Goal: Task Accomplishment & Management: Complete application form

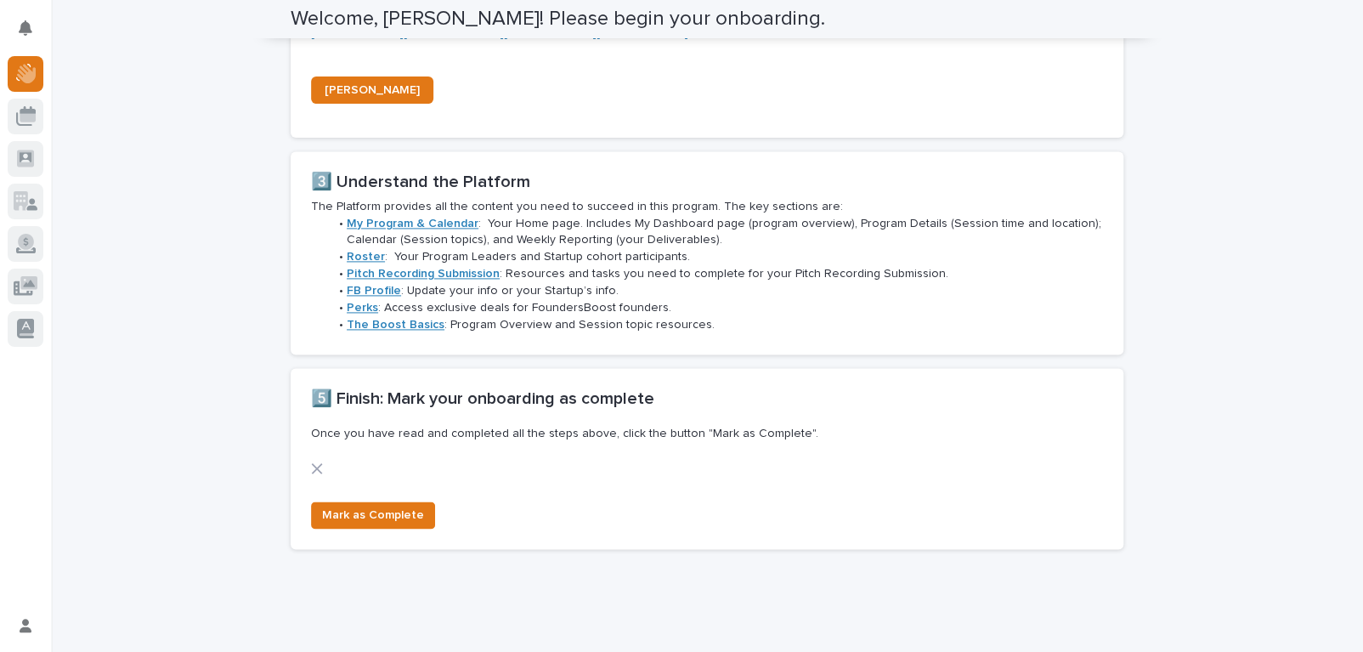
scroll to position [1176, 0]
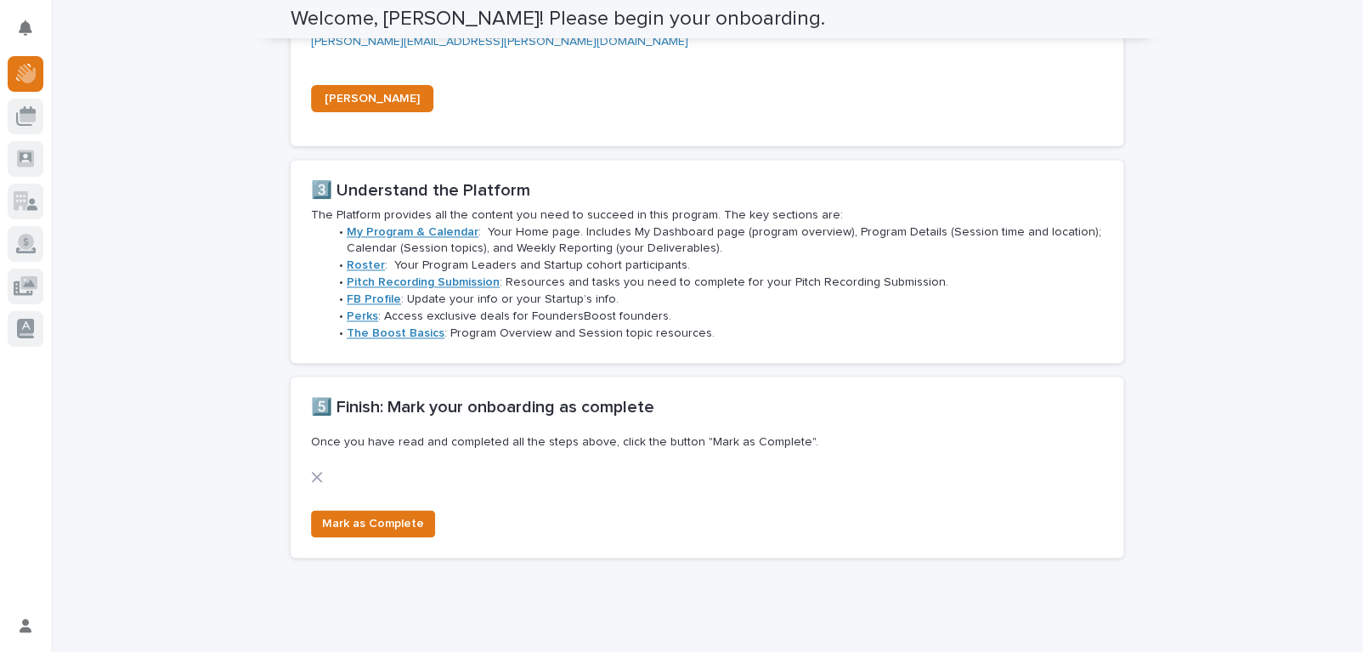
click at [311, 473] on icon at bounding box center [317, 477] width 12 height 12
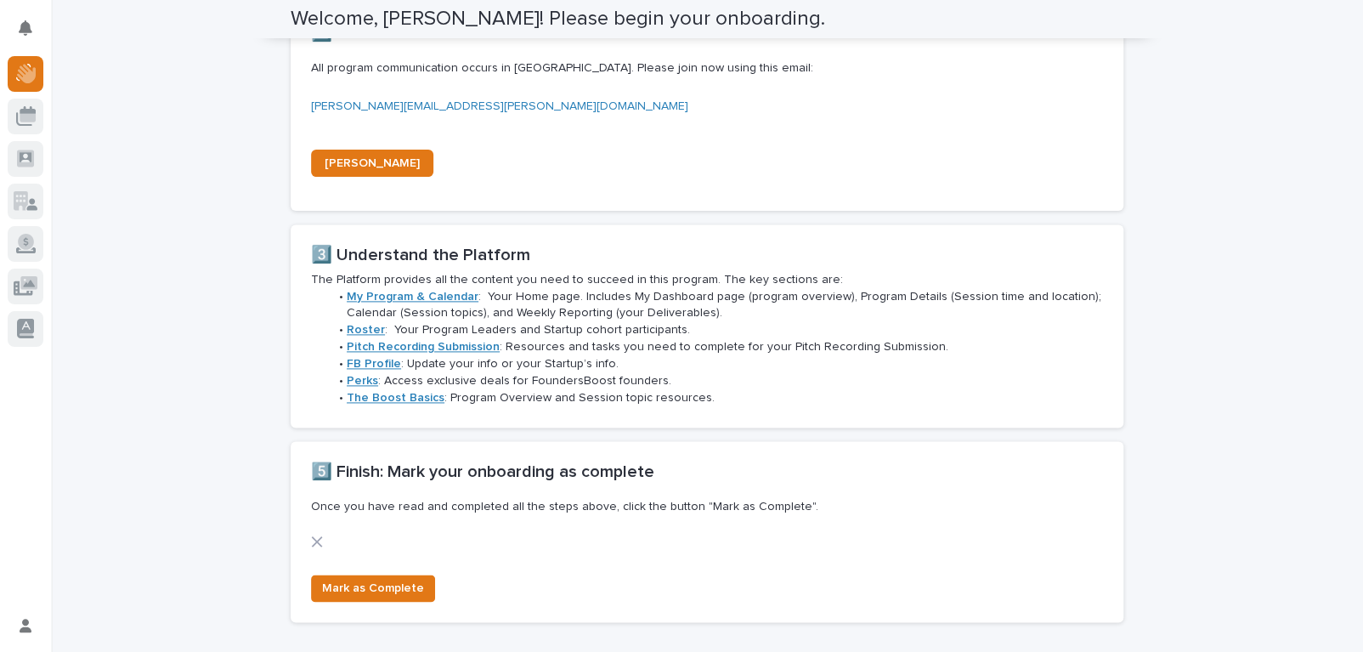
scroll to position [1228, 0]
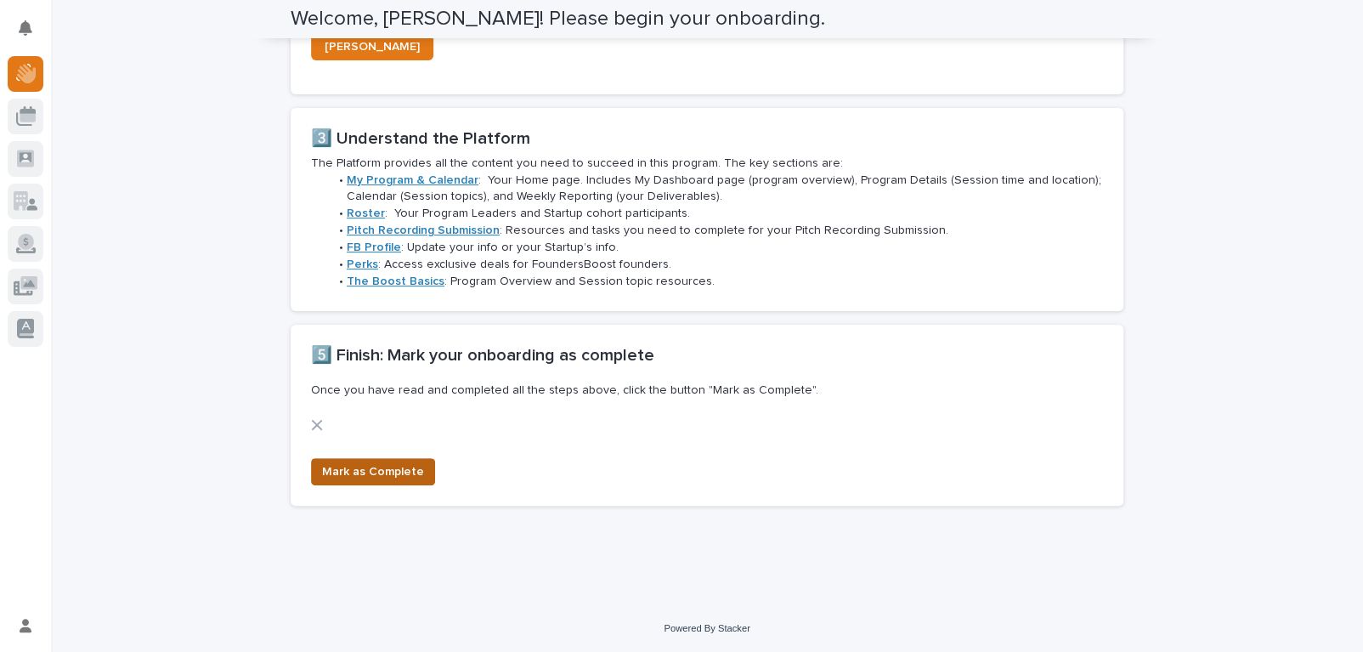
click at [348, 470] on span "Mark as Complete" at bounding box center [373, 471] width 102 height 17
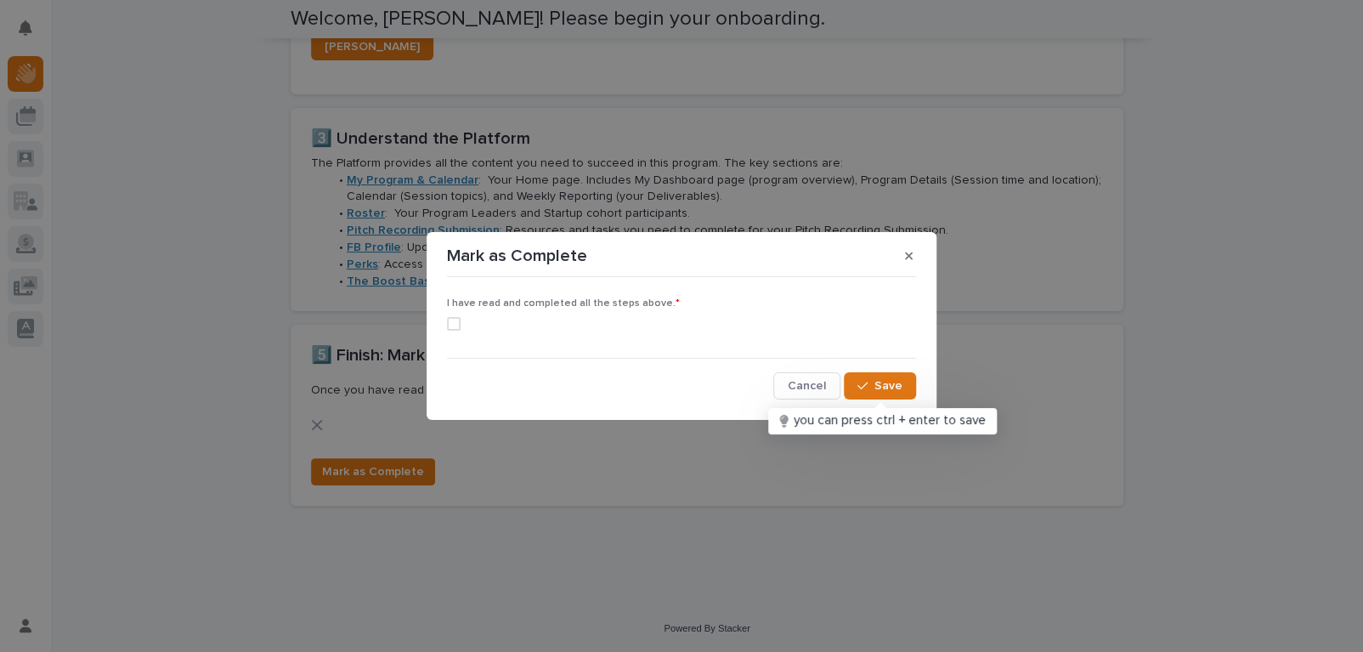
click at [450, 313] on div "I have read and completed all the steps above. *" at bounding box center [681, 320] width 469 height 46
click at [455, 318] on span at bounding box center [454, 324] width 14 height 14
click at [447, 323] on input "checkbox" at bounding box center [446, 323] width 1 height 1
checkbox input "true"
drag, startPoint x: 743, startPoint y: 250, endPoint x: 913, endPoint y: 264, distance: 171.4
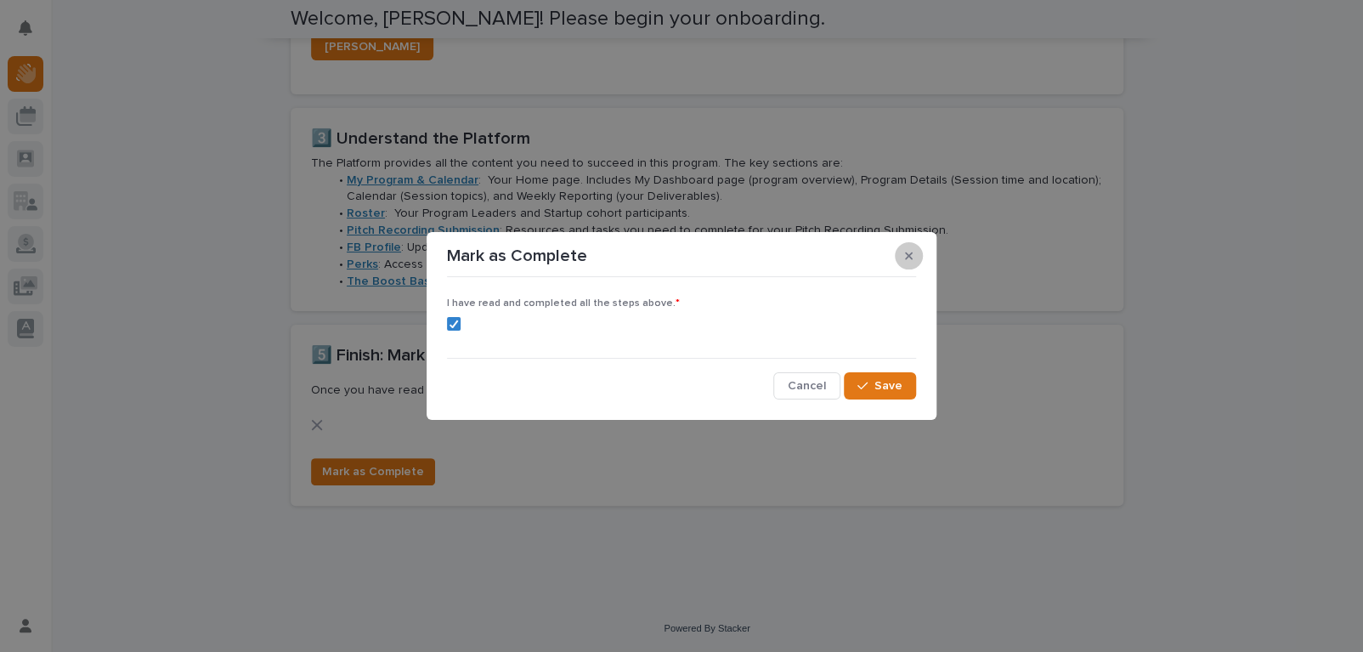
click at [913, 264] on div "Mark as Complete" at bounding box center [681, 255] width 469 height 27
click at [913, 264] on button "button" at bounding box center [909, 255] width 28 height 27
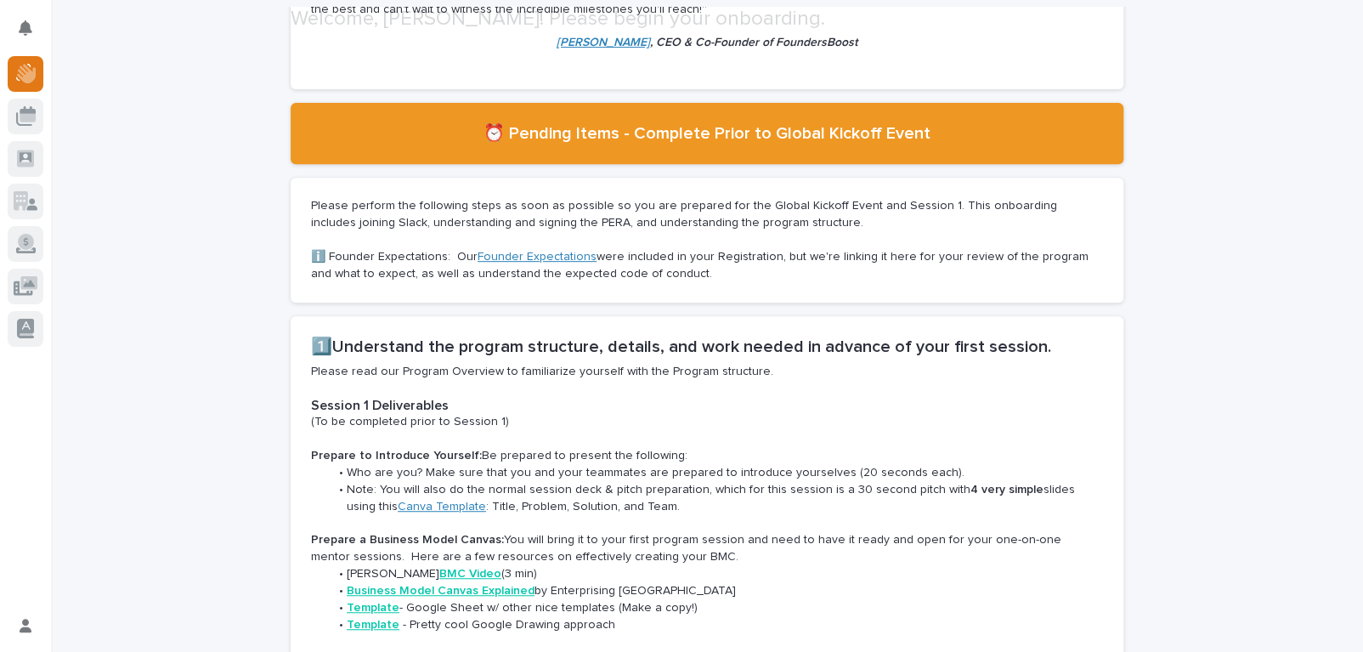
scroll to position [356, 0]
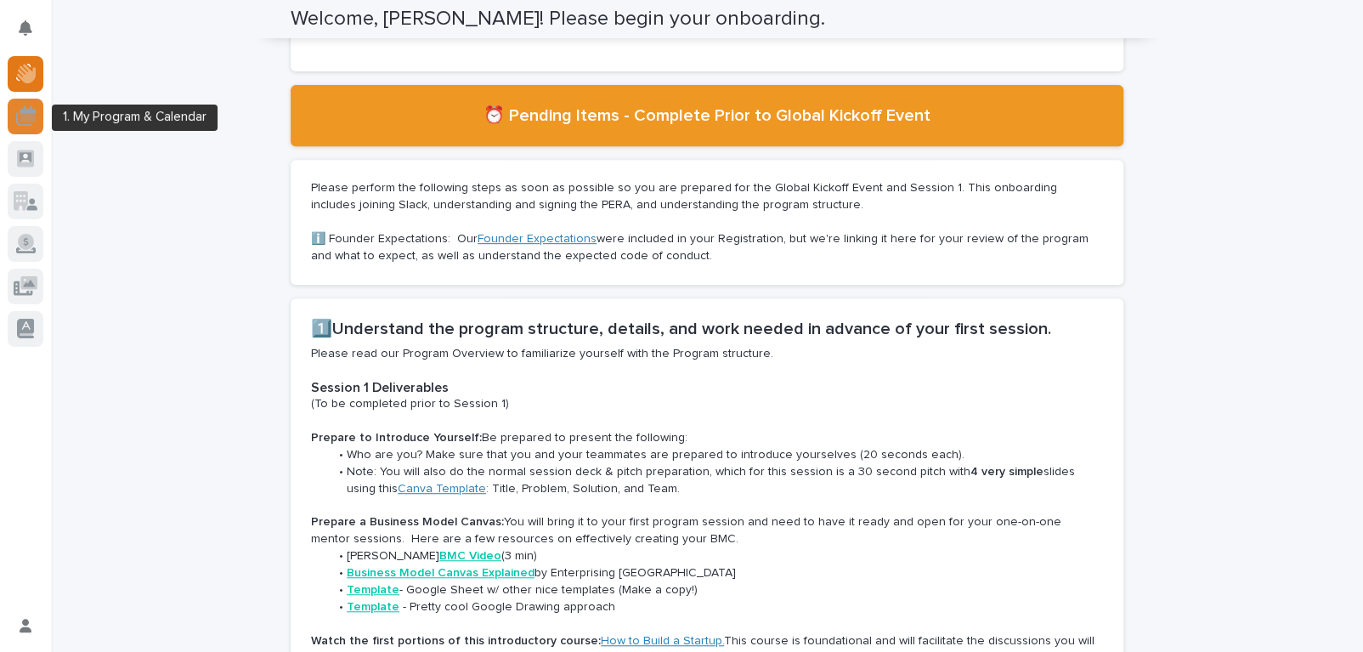
click at [25, 112] on icon at bounding box center [26, 116] width 20 height 20
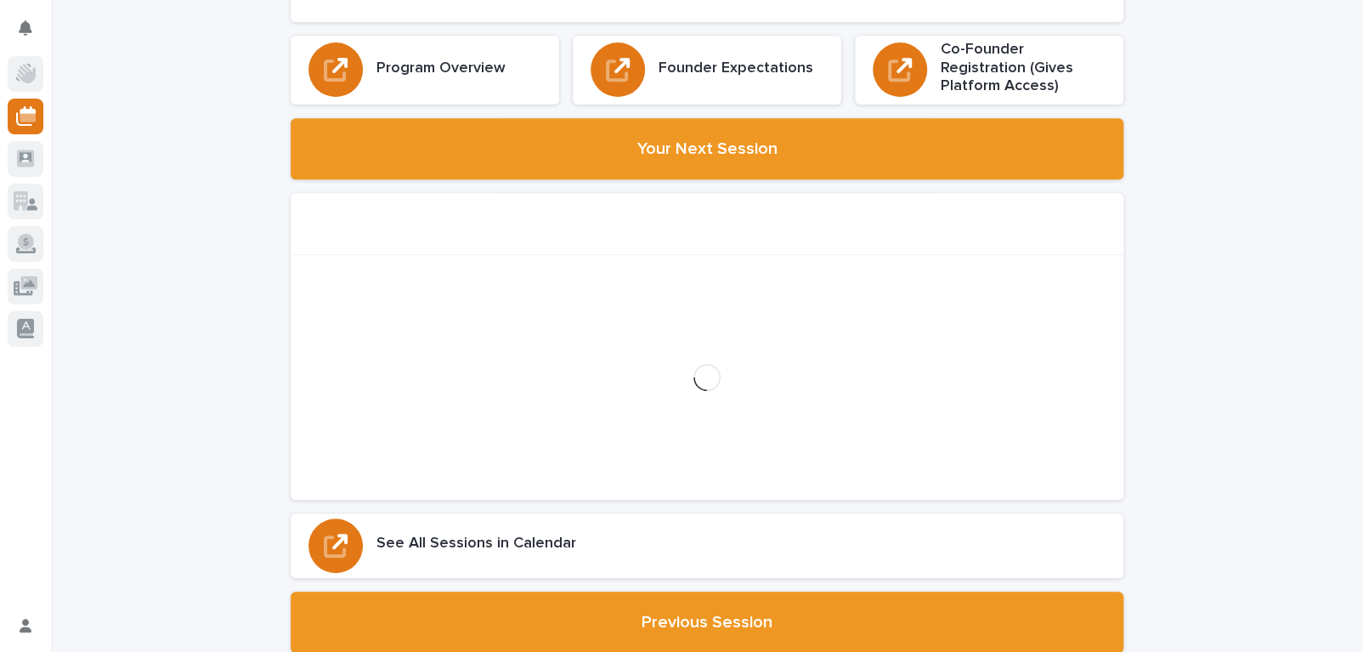
scroll to position [2172, 0]
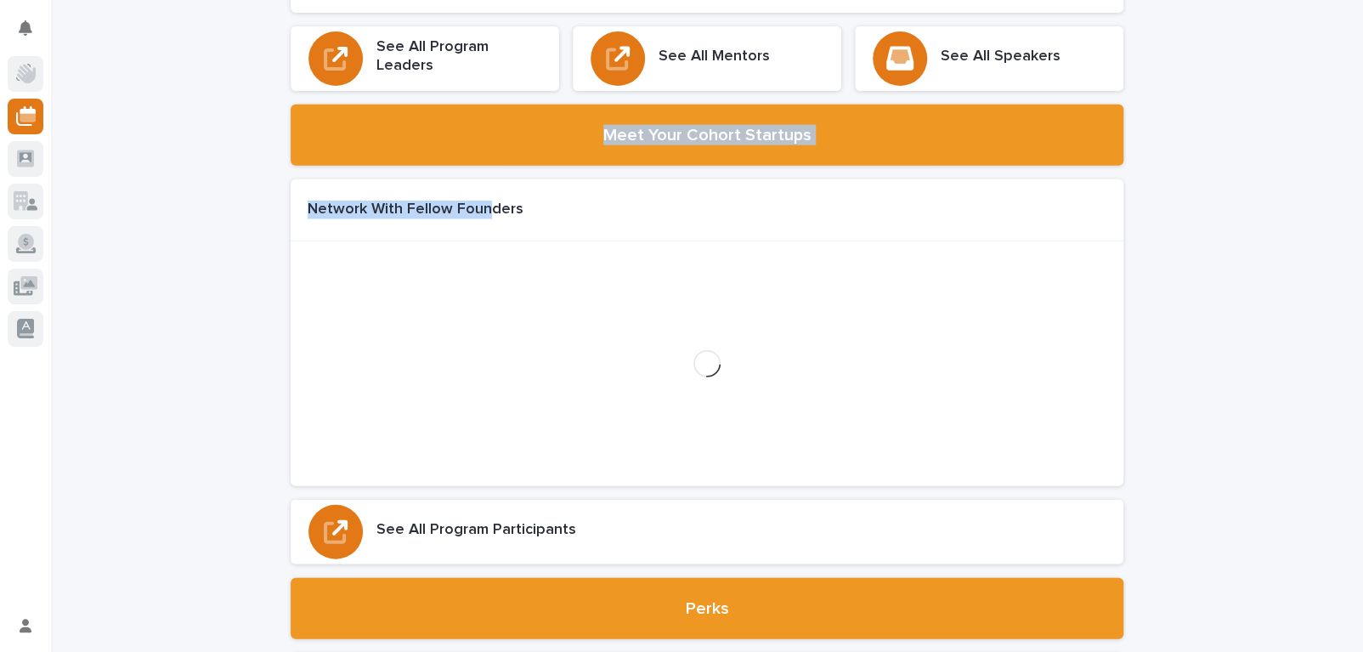
click at [601, 171] on div "Loading... Saving… Reportings Outstanding 6 Days Until Demo Day 0 Loading... Sa…" at bounding box center [707, 147] width 833 height 4497
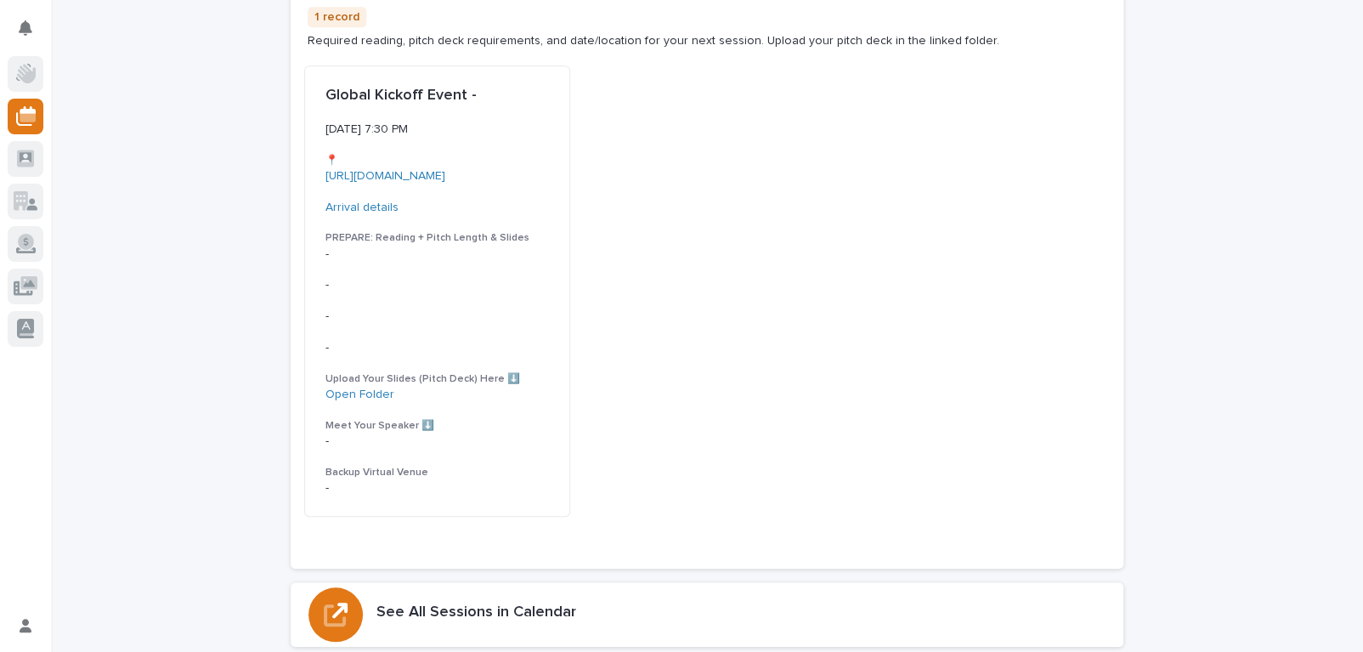
scroll to position [0, 0]
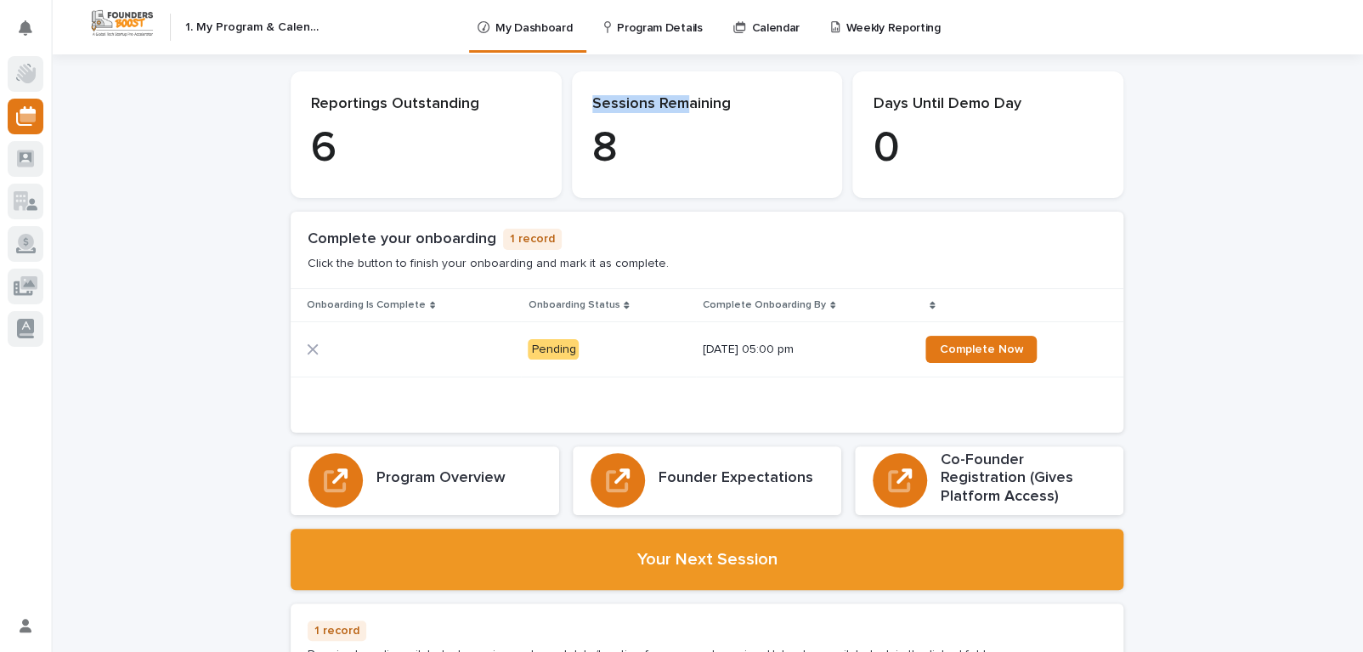
drag, startPoint x: 680, startPoint y: 105, endPoint x: 555, endPoint y: 92, distance: 125.6
click at [555, 92] on div "Reportings Outstanding 6 Sessions Remaining 8 Days Until Demo Day 0" at bounding box center [707, 134] width 833 height 127
click at [311, 132] on p "6" at bounding box center [426, 148] width 230 height 51
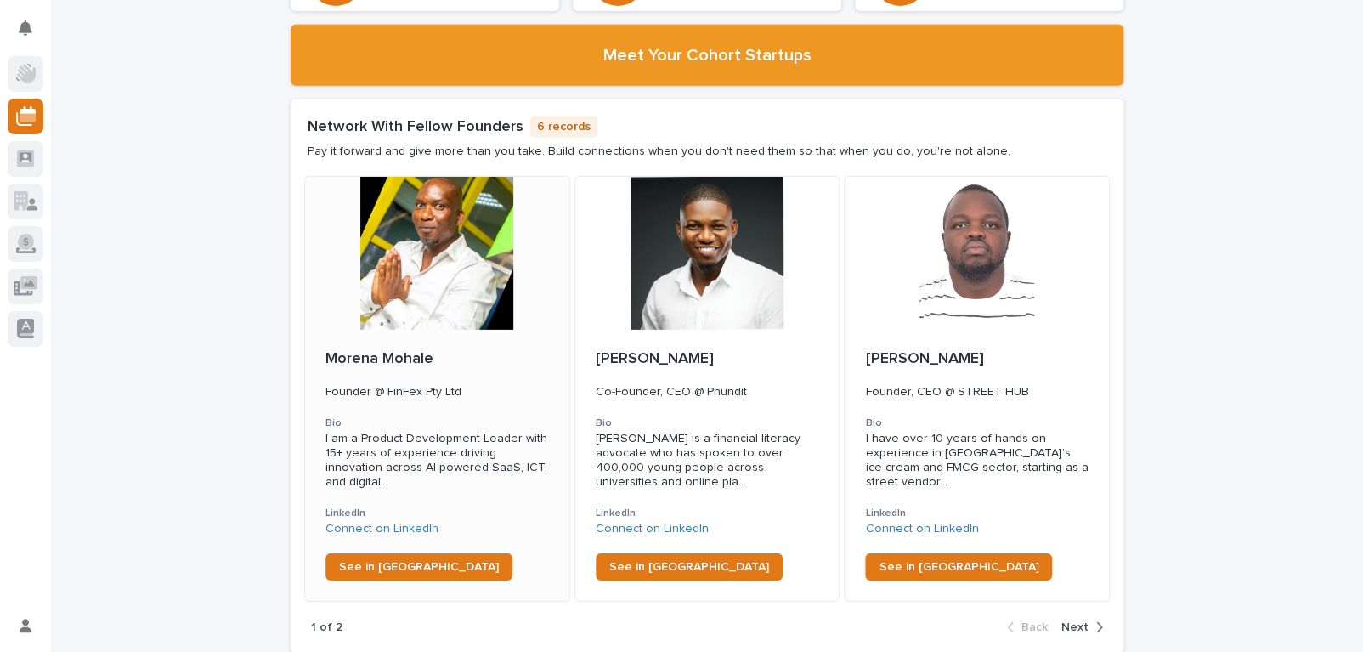
scroll to position [2837, 0]
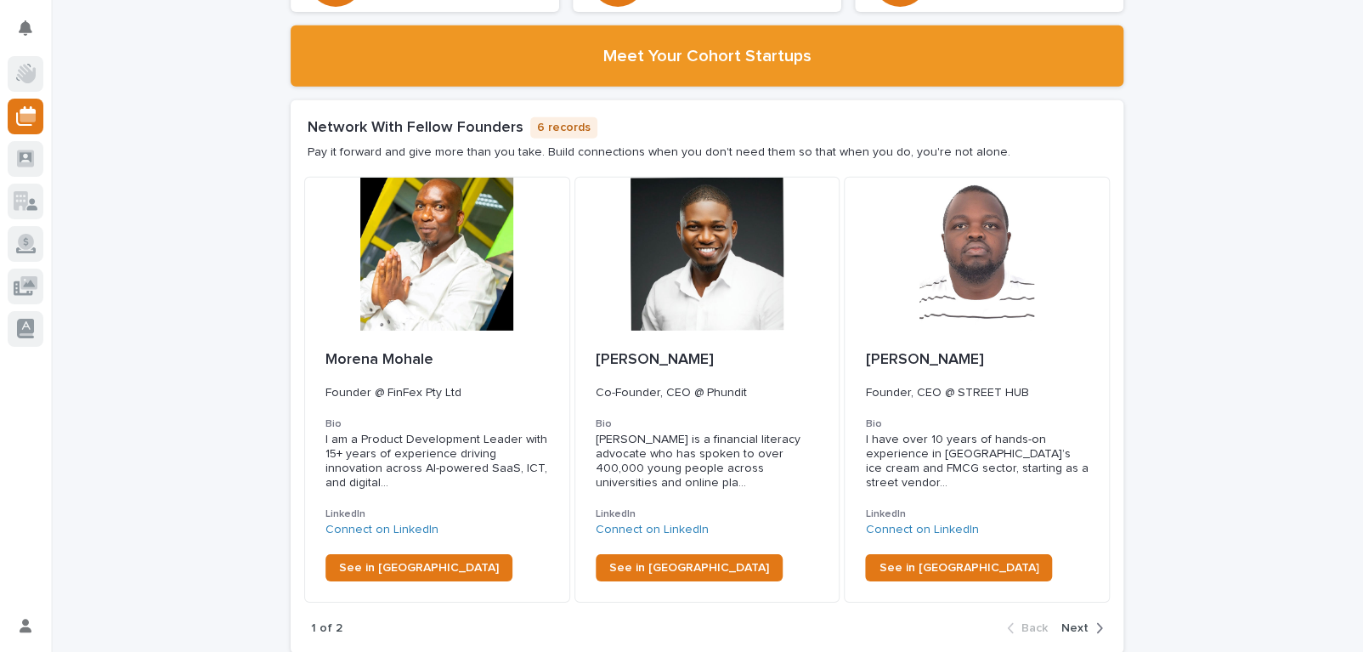
click at [1095, 620] on icon "button" at bounding box center [1099, 627] width 8 height 15
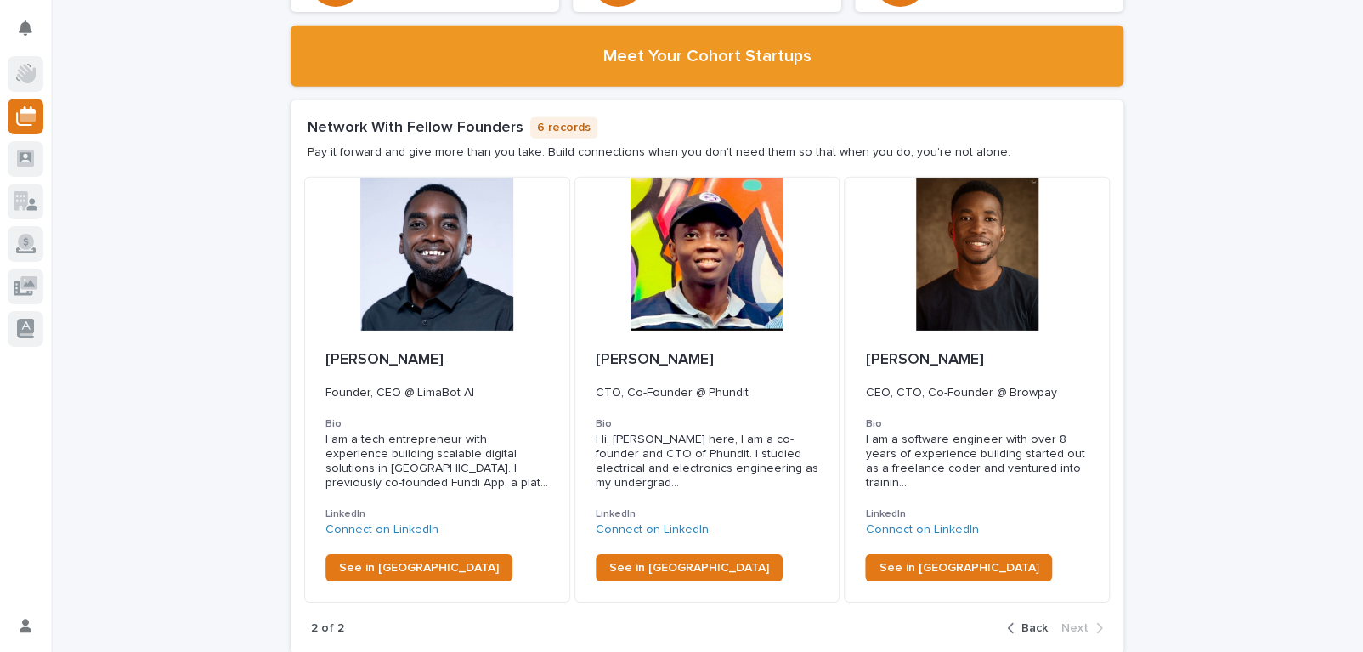
scroll to position [2766, 0]
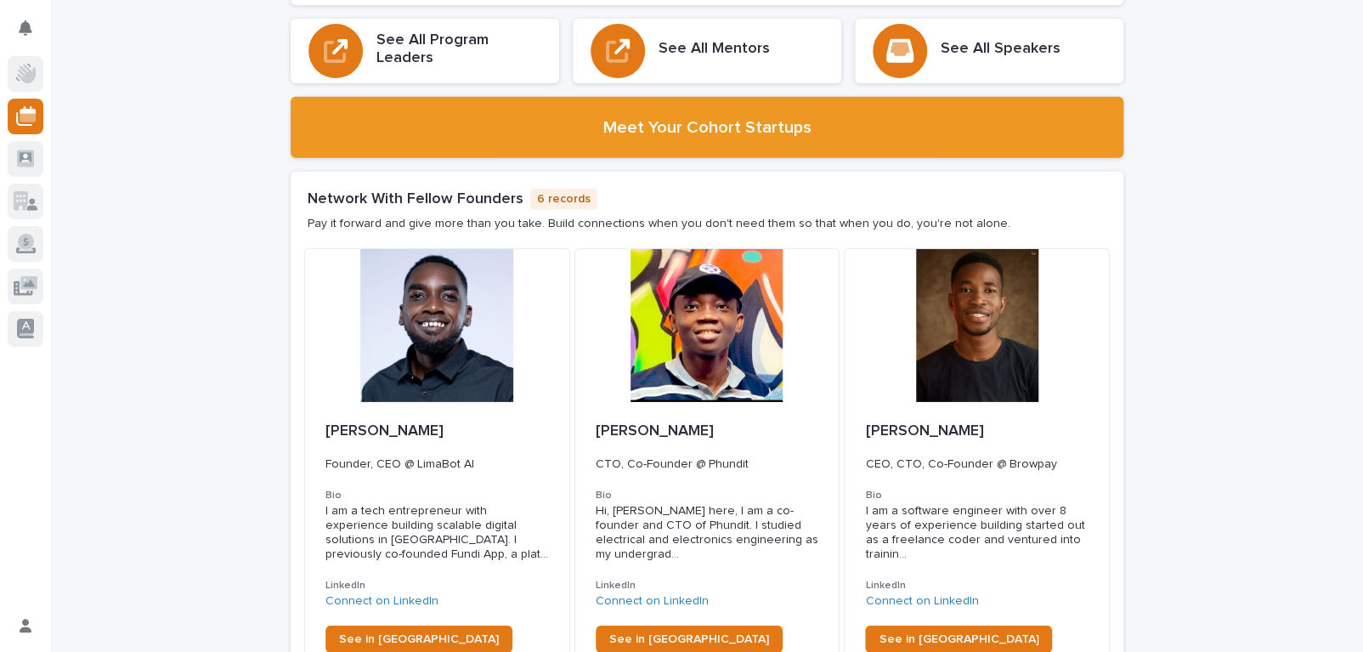
click at [1301, 351] on div "Loading... Saving… Loading... Saving… Loading... Saving… Loading... Saving… Loa…" at bounding box center [707, 155] width 1312 height 5734
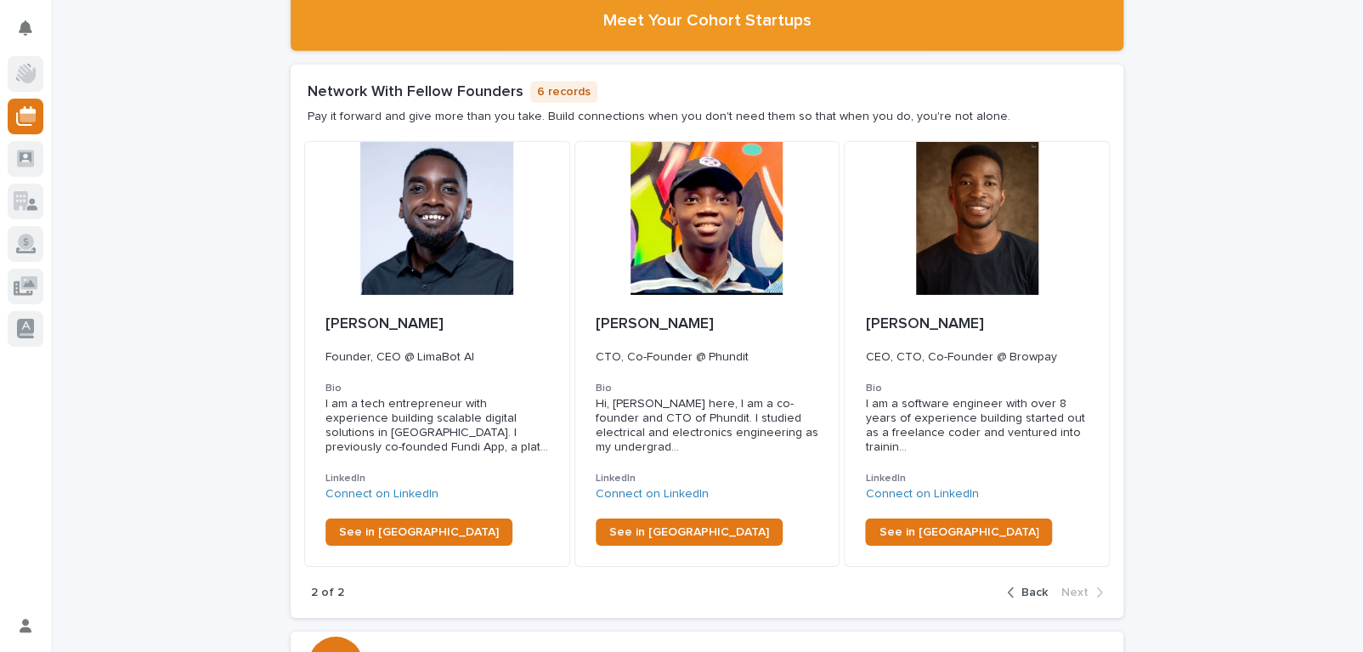
scroll to position [2874, 0]
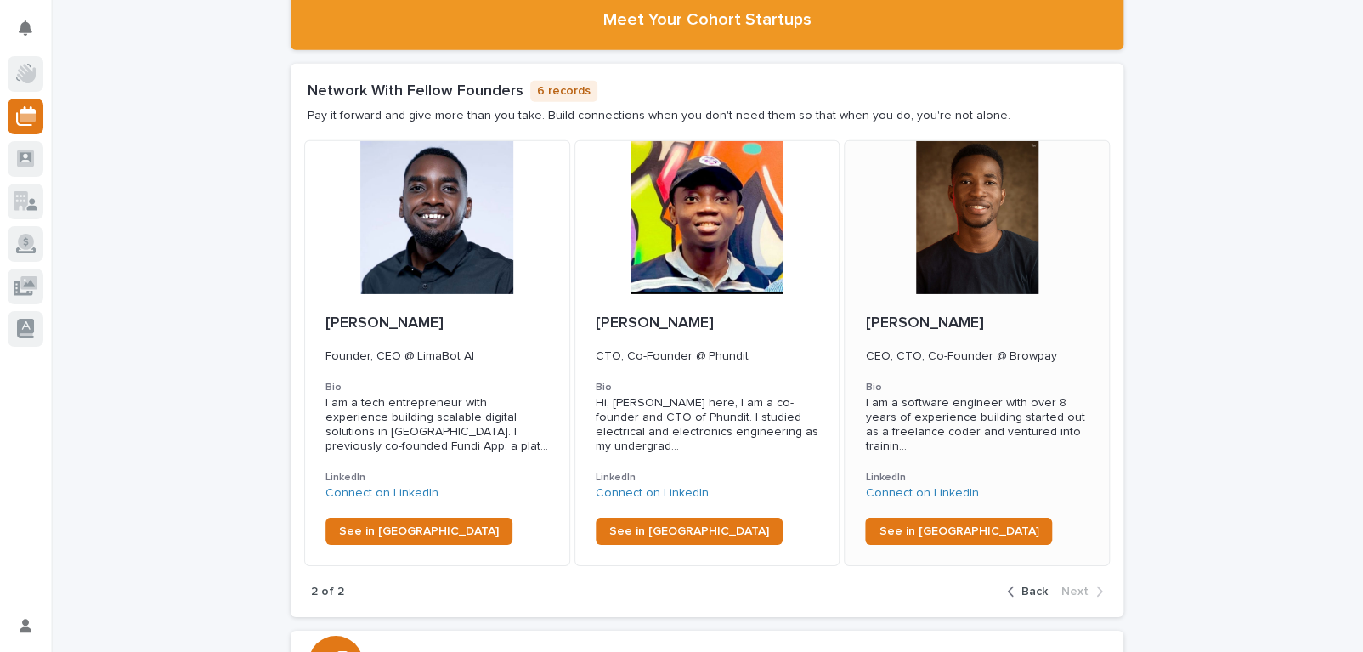
click at [1013, 396] on span "I am a software engineer with over 8 years of experience building started out a…" at bounding box center [976, 424] width 223 height 57
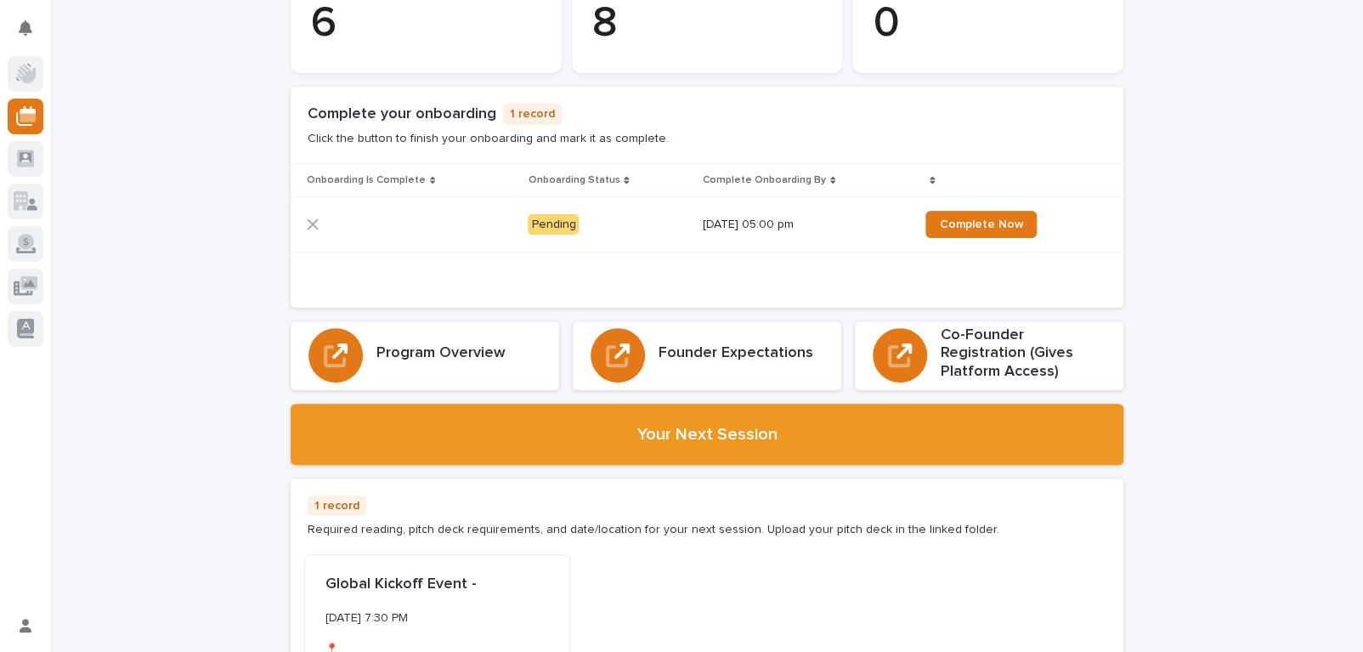
scroll to position [97, 0]
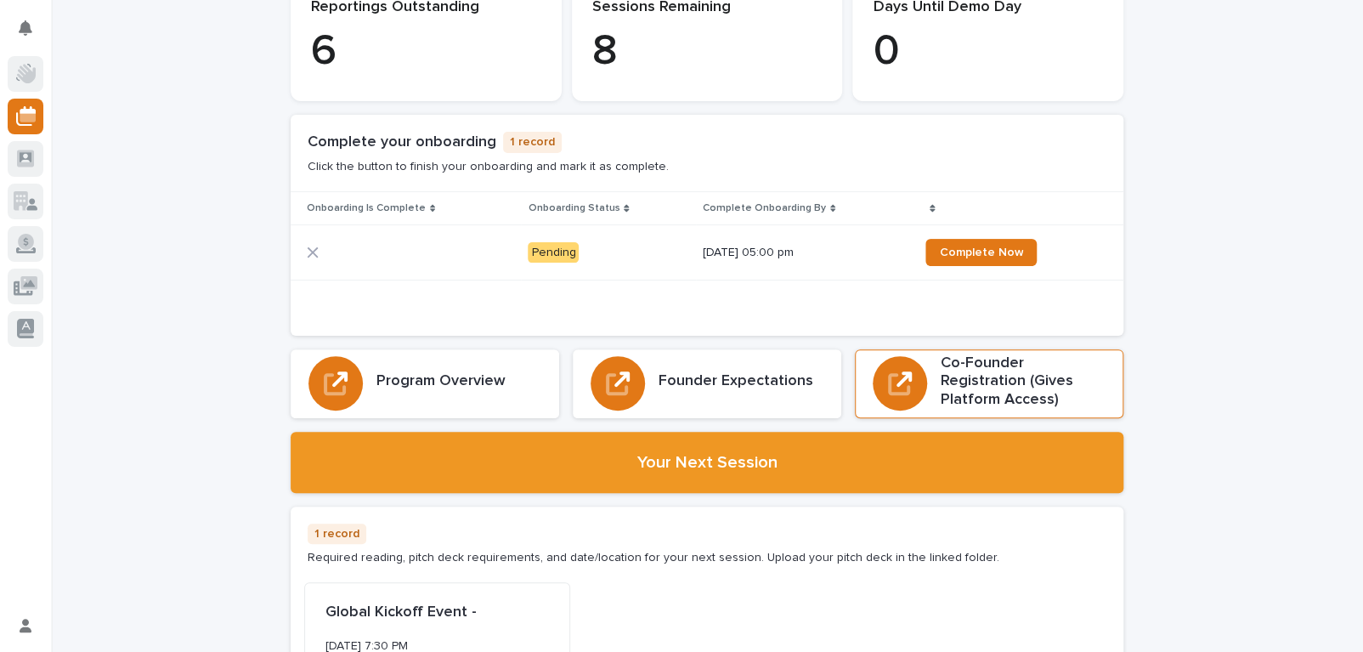
click at [967, 372] on h3 "Co-Founder Registration (Gives Platform Access)" at bounding box center [1023, 381] width 165 height 55
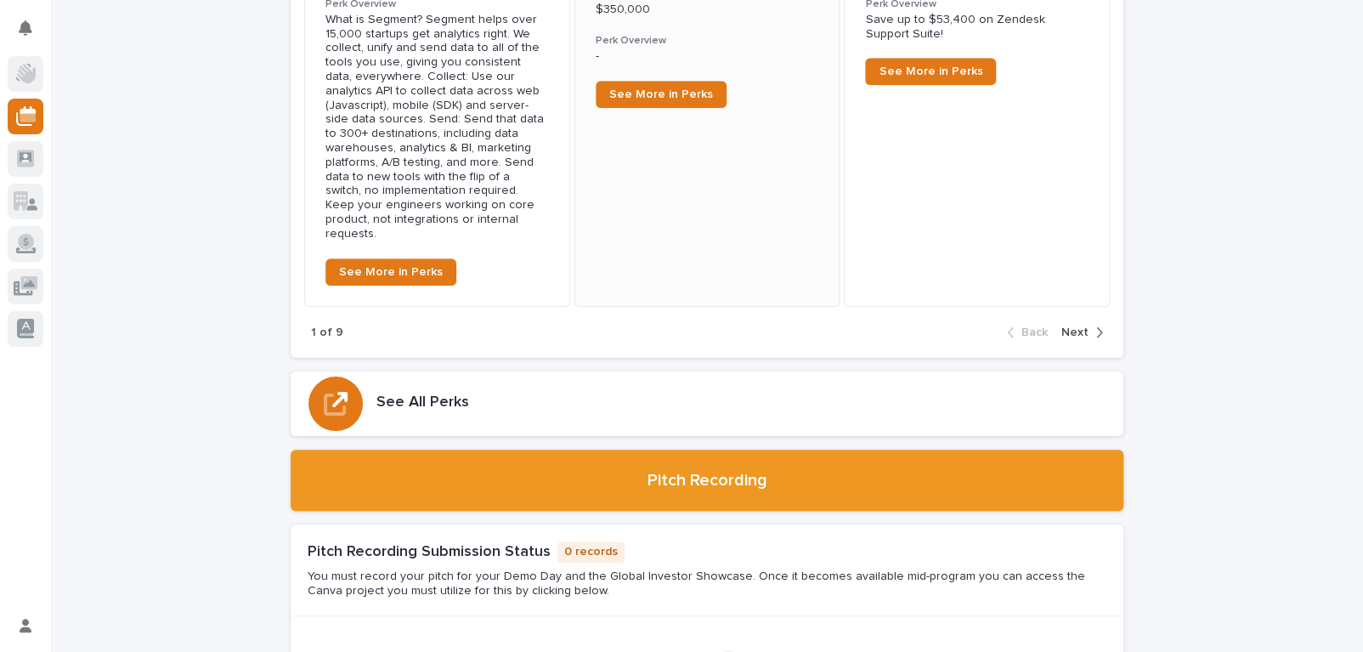
scroll to position [4088, 0]
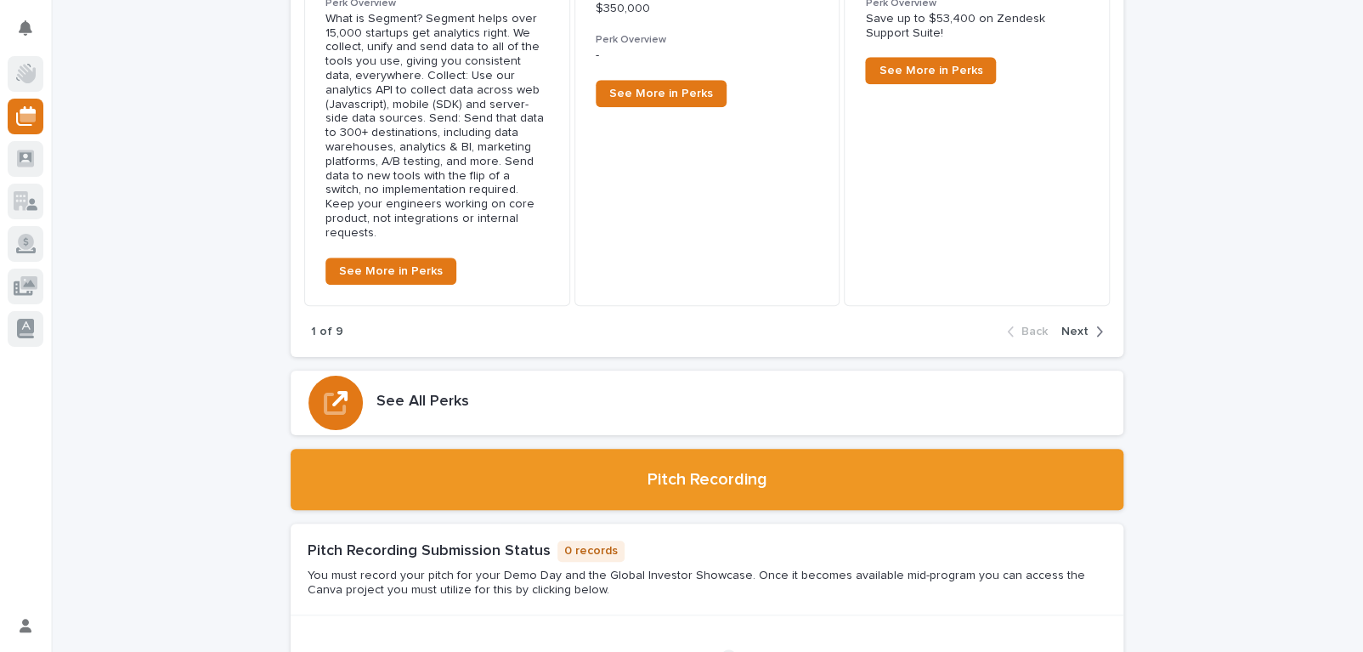
click at [1095, 324] on icon "button" at bounding box center [1099, 331] width 8 height 15
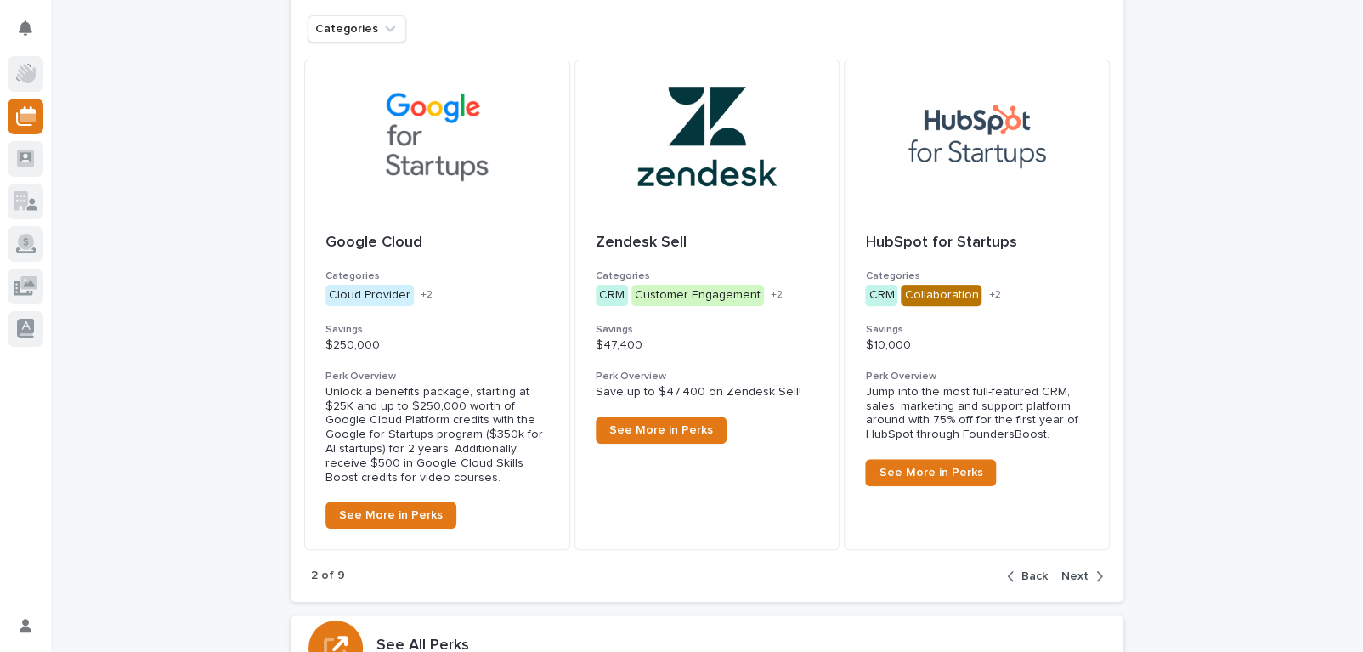
scroll to position [3693, 0]
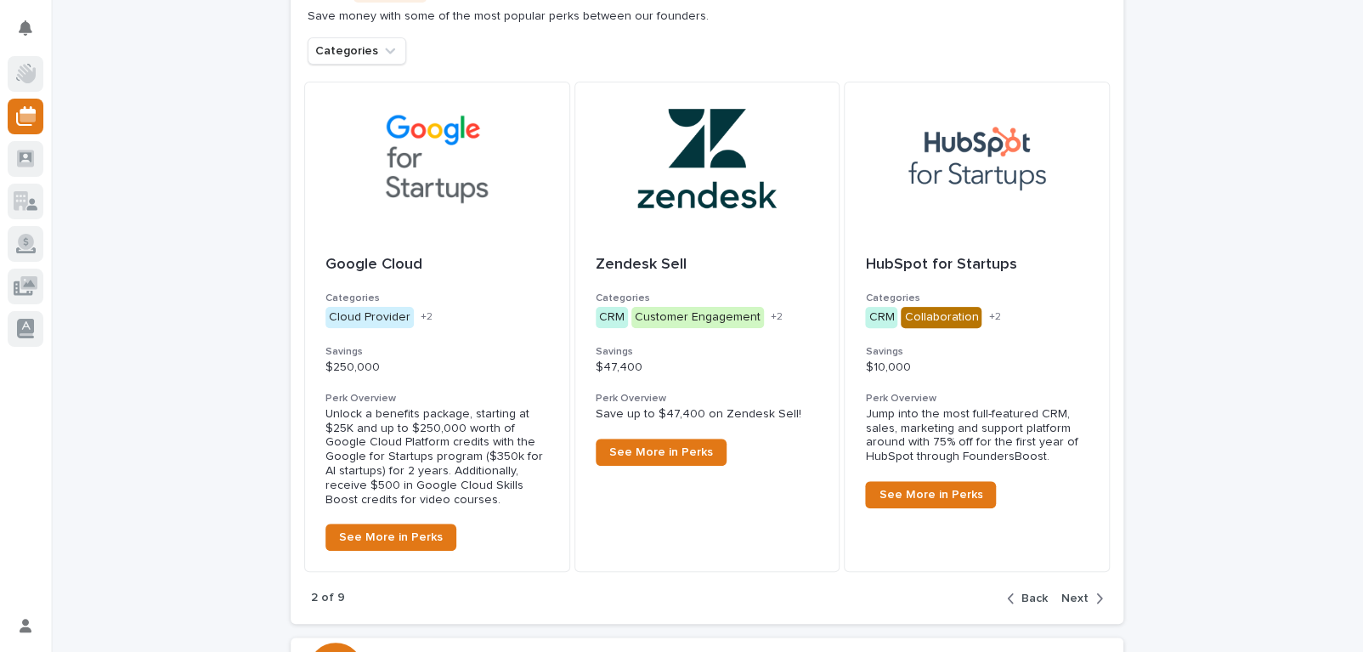
click at [1010, 591] on div "button" at bounding box center [1014, 598] width 14 height 15
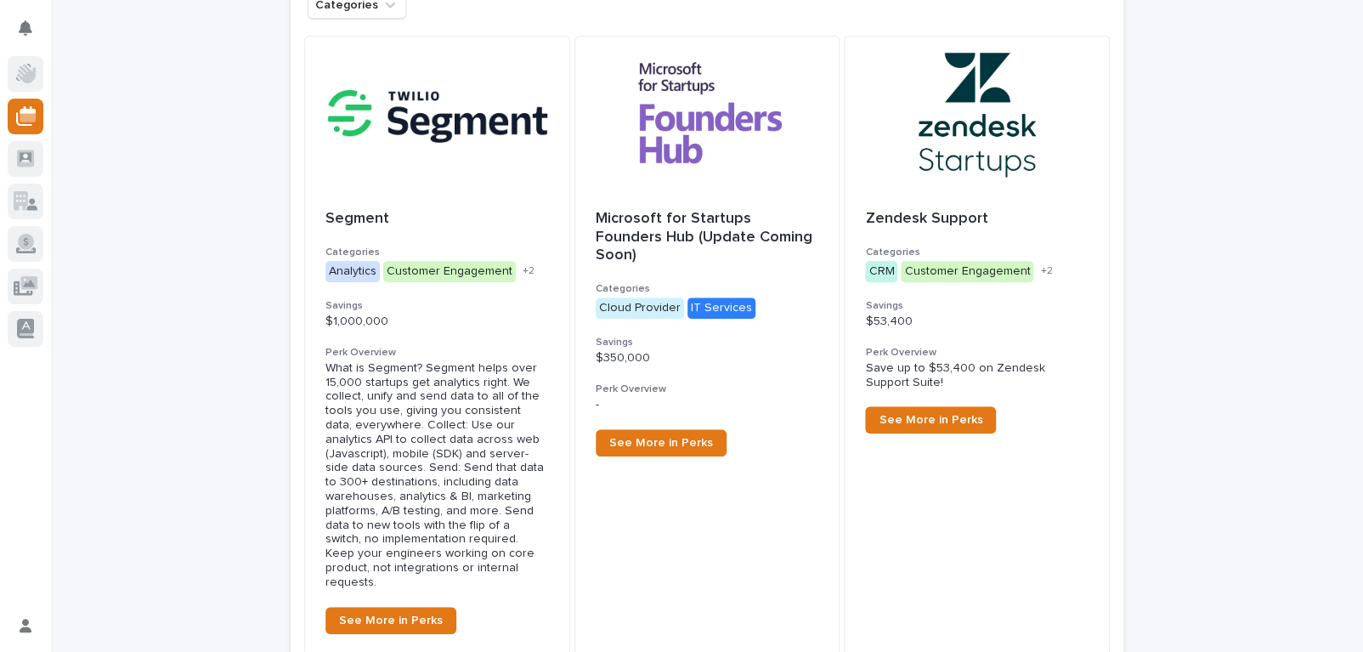
scroll to position [3741, 0]
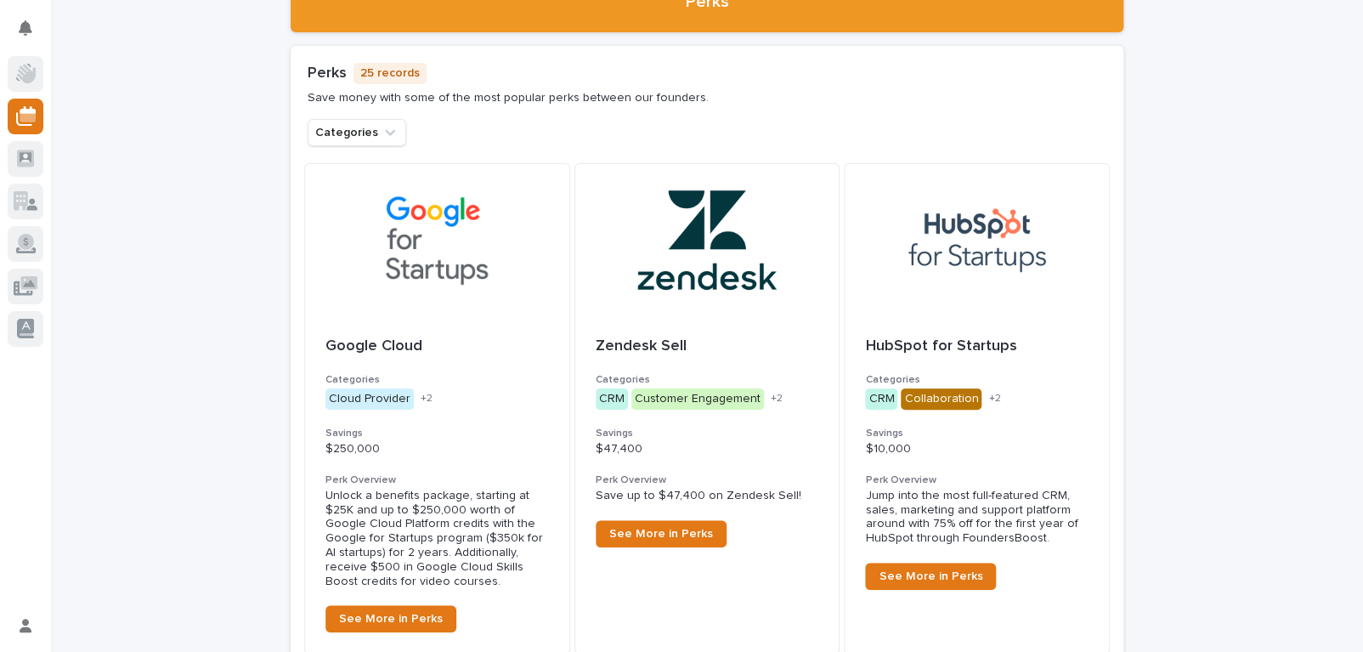
scroll to position [3610, 0]
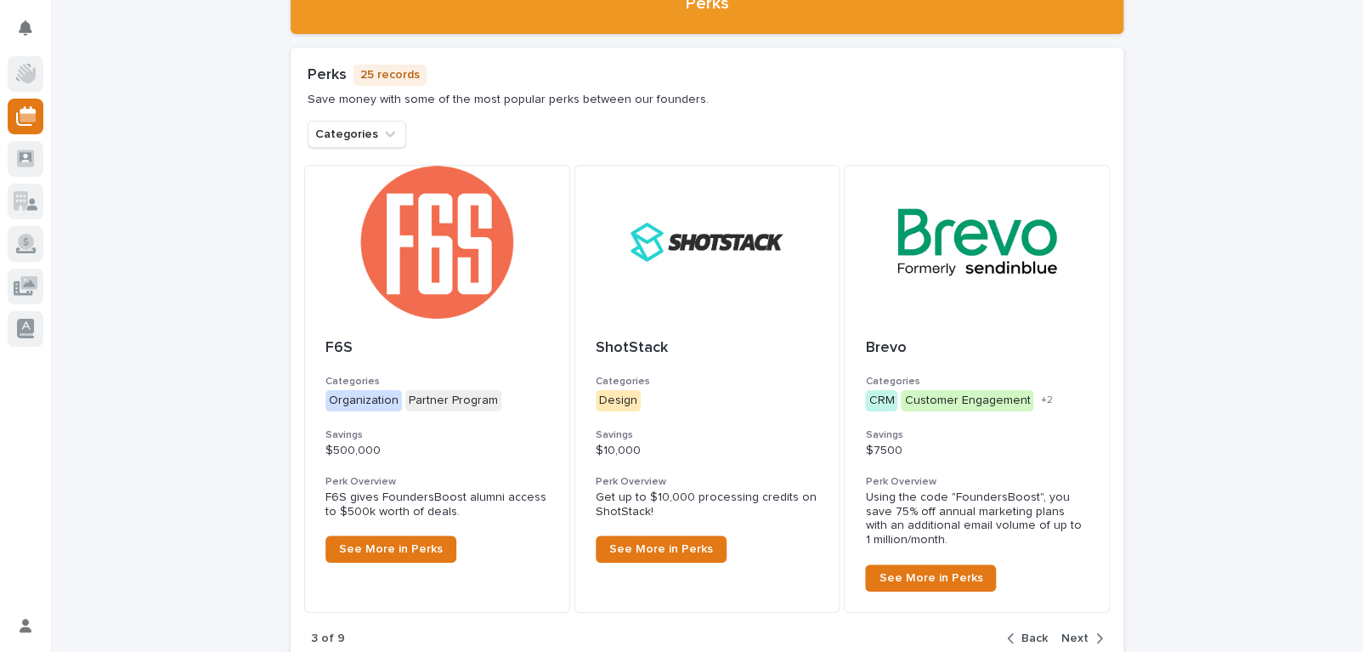
click at [1079, 632] on span "Next" at bounding box center [1074, 638] width 27 height 12
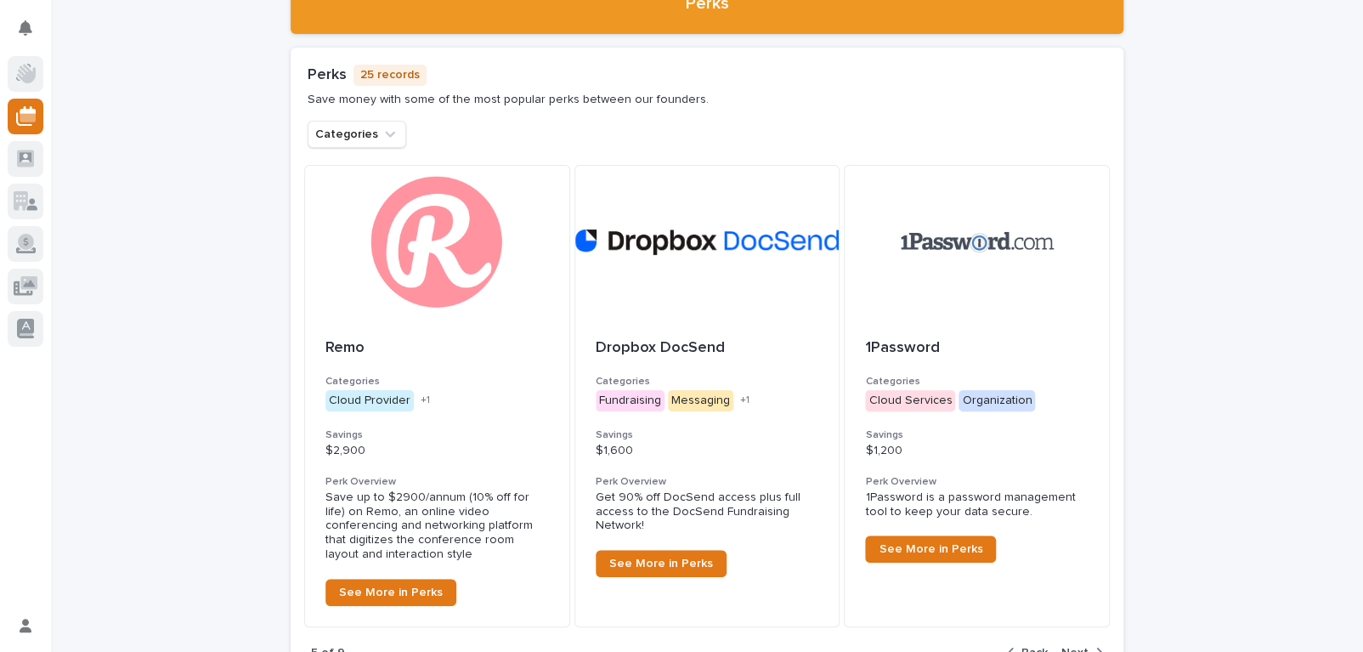
click at [1070, 647] on span "Next" at bounding box center [1074, 653] width 27 height 12
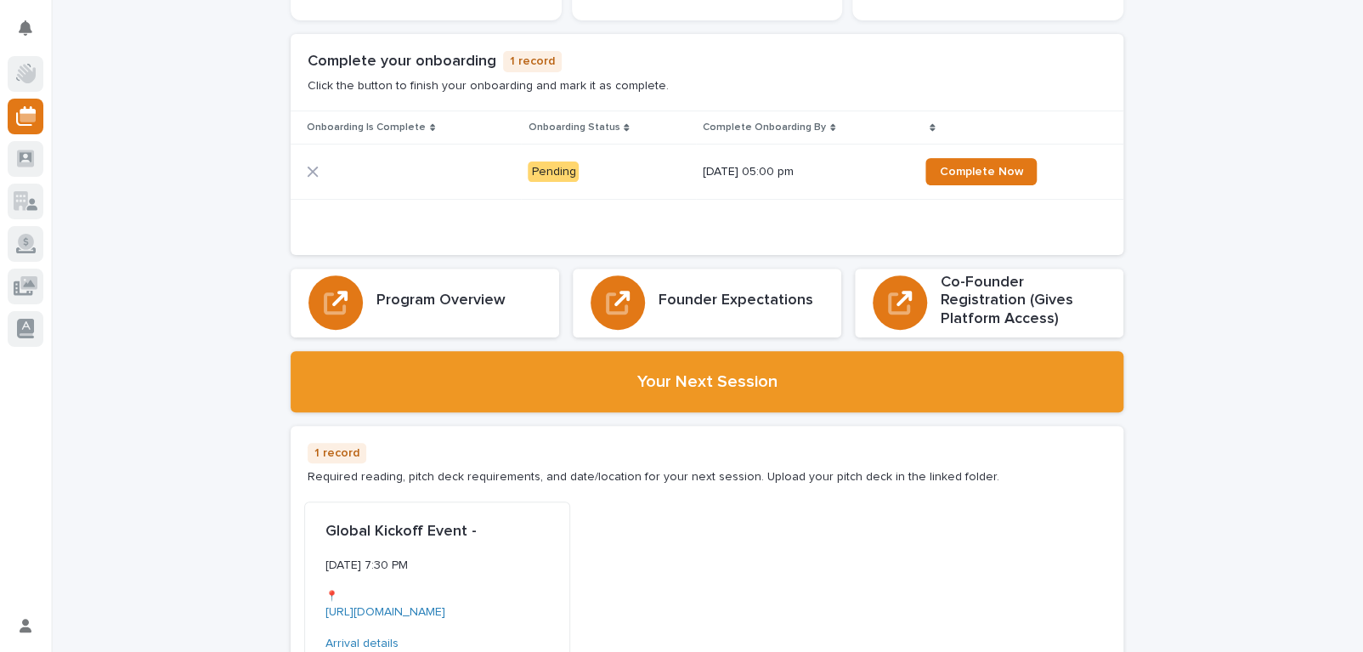
scroll to position [0, 0]
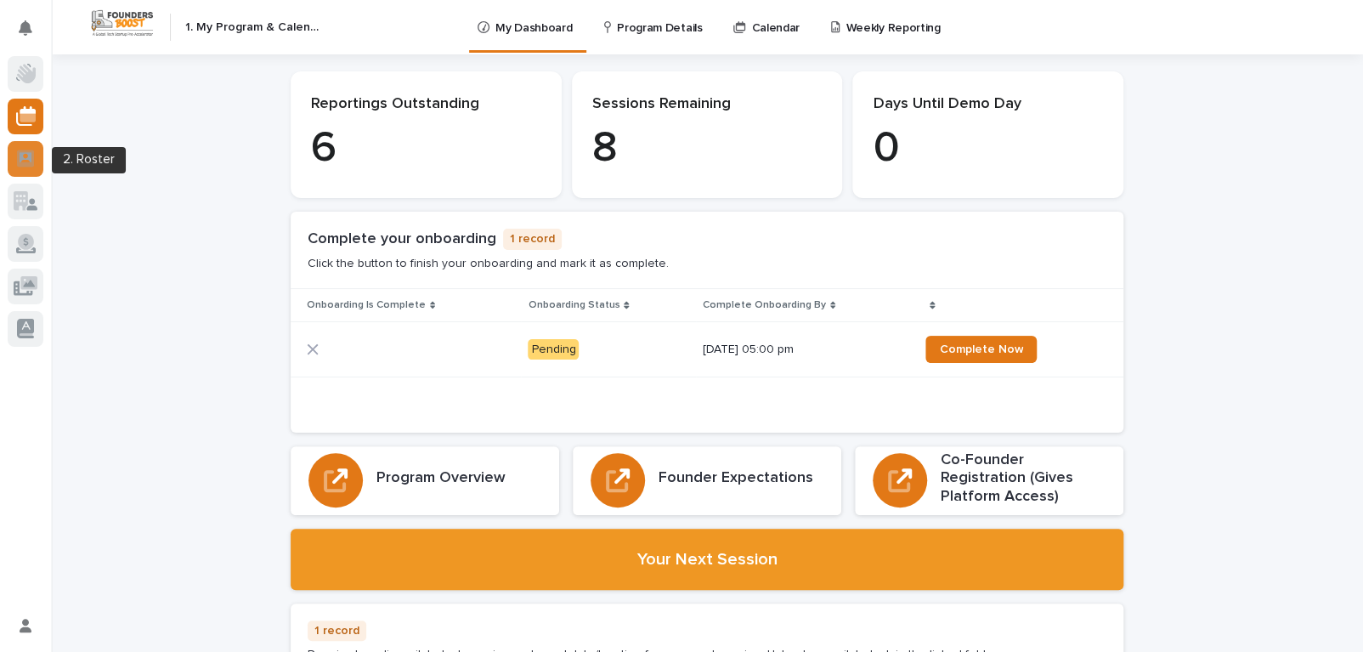
click at [17, 152] on icon at bounding box center [25, 159] width 17 height 20
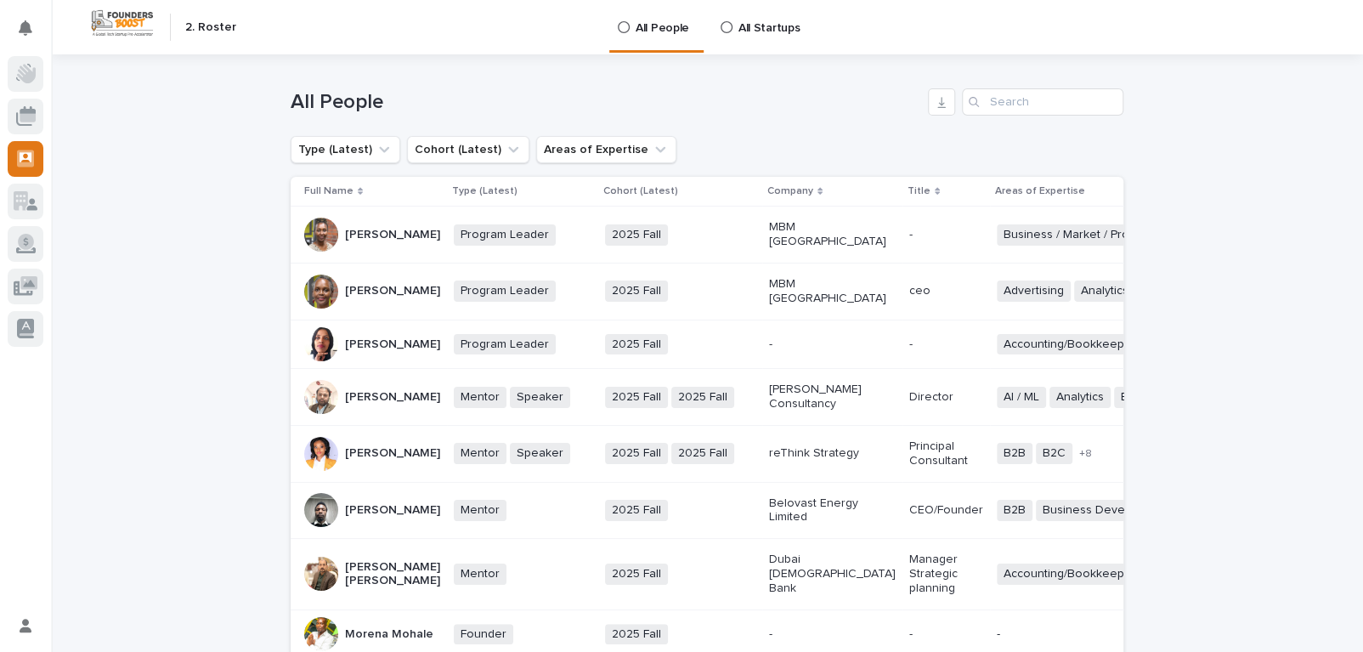
click at [738, 25] on p "All Startups" at bounding box center [768, 18] width 61 height 36
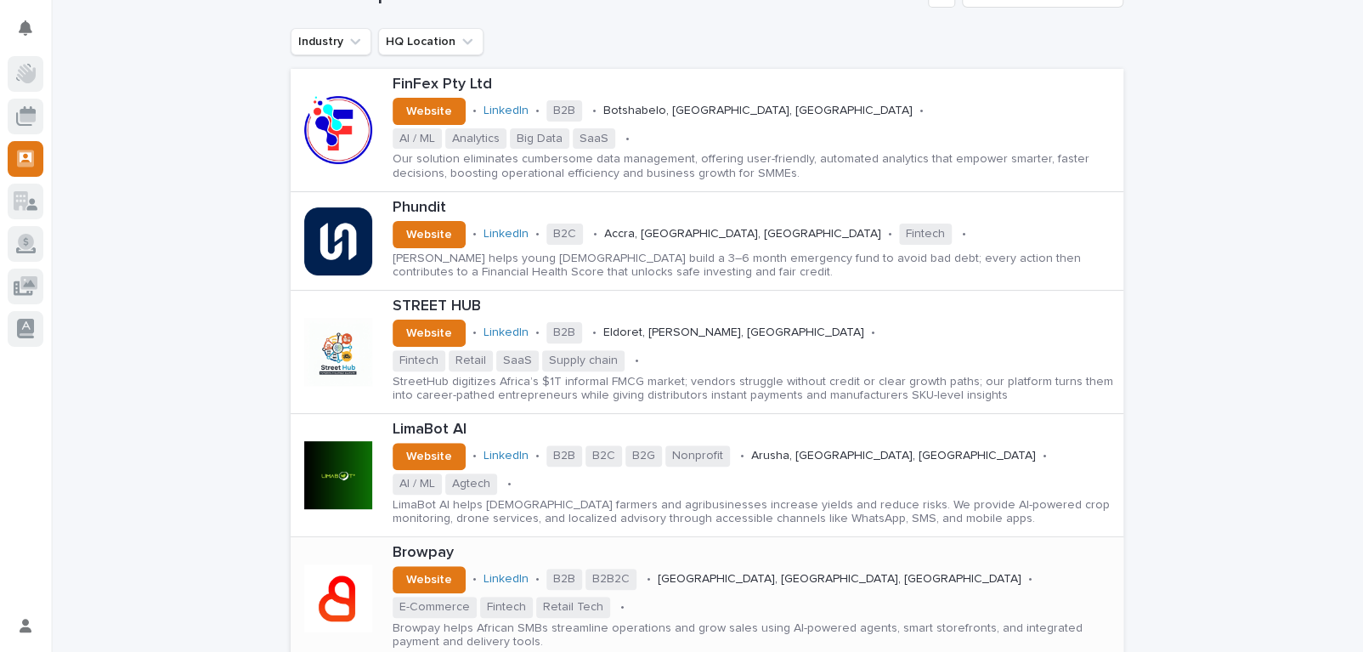
scroll to position [114, 0]
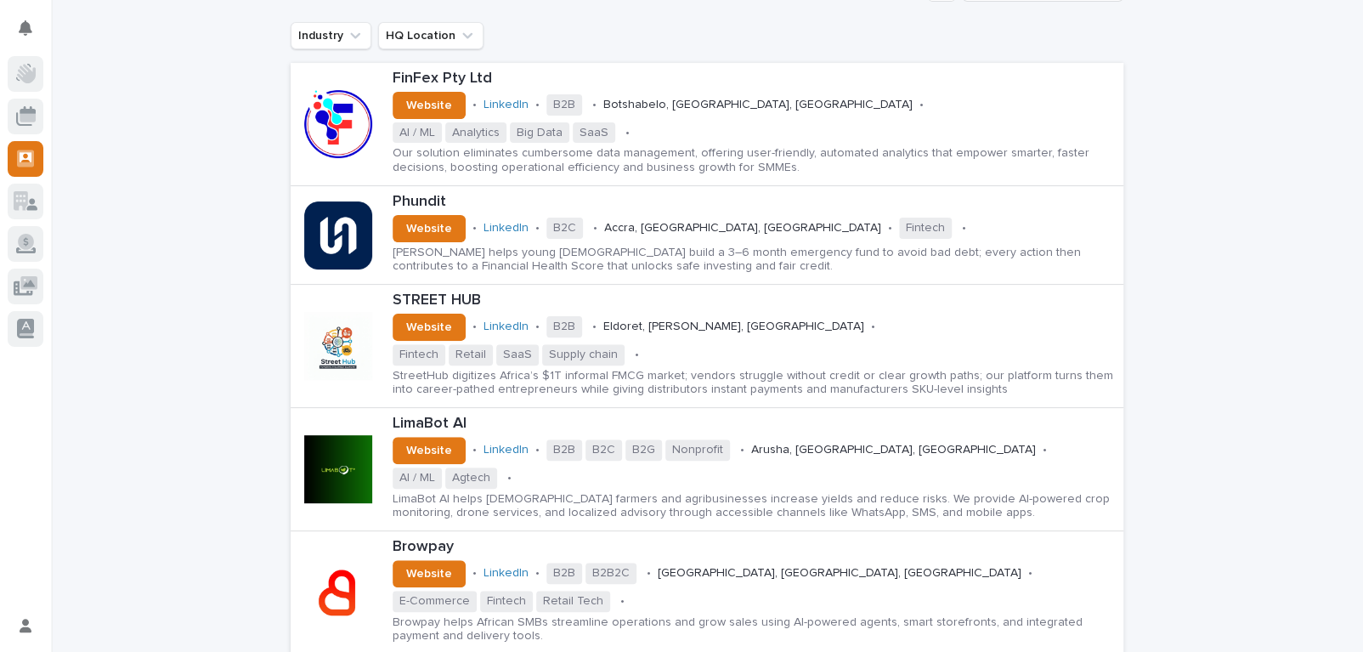
click at [1257, 421] on div "Loading... Saving… Loading... Saving… All Startups Industry HQ Location FinFex …" at bounding box center [707, 368] width 1312 height 855
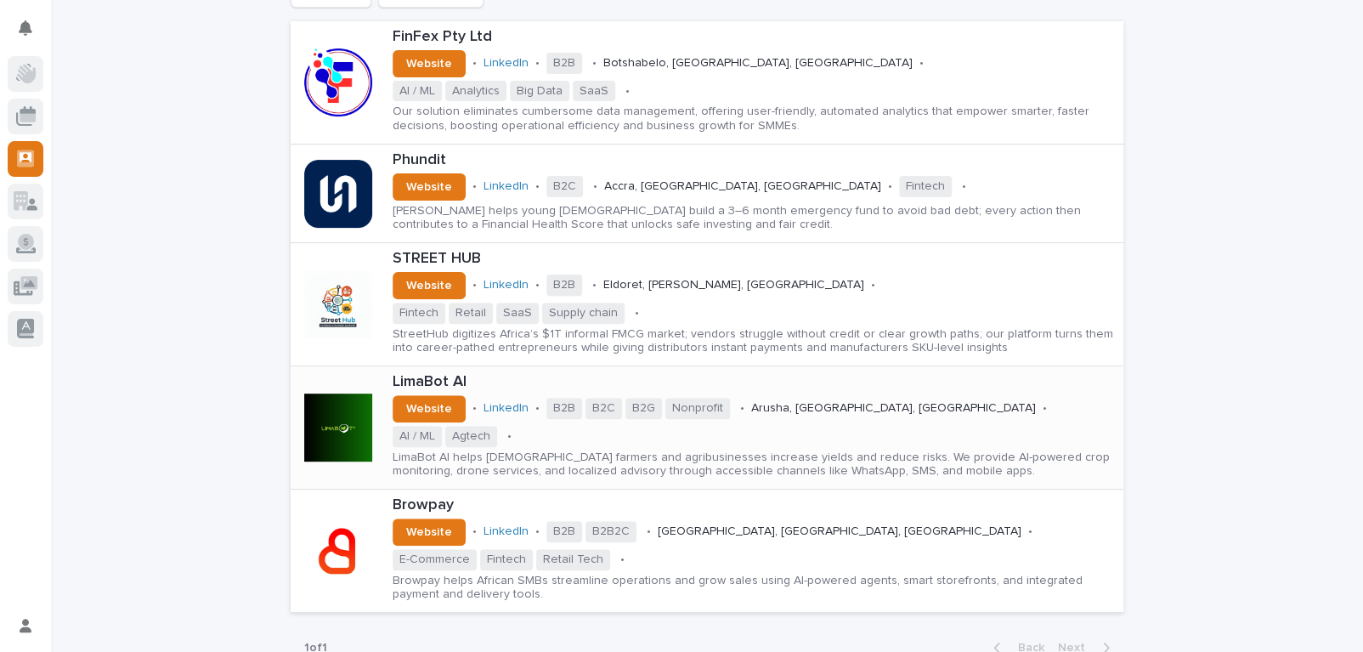
scroll to position [0, 0]
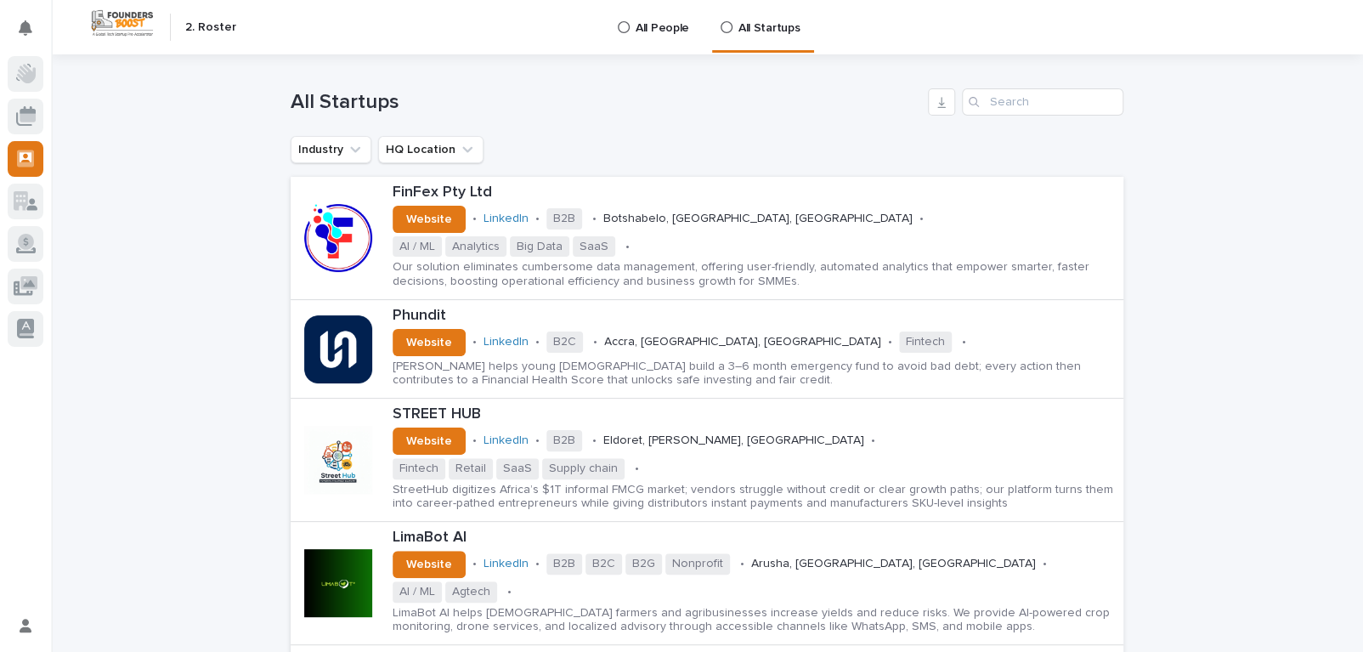
click at [643, 37] on link "All People" at bounding box center [656, 26] width 81 height 53
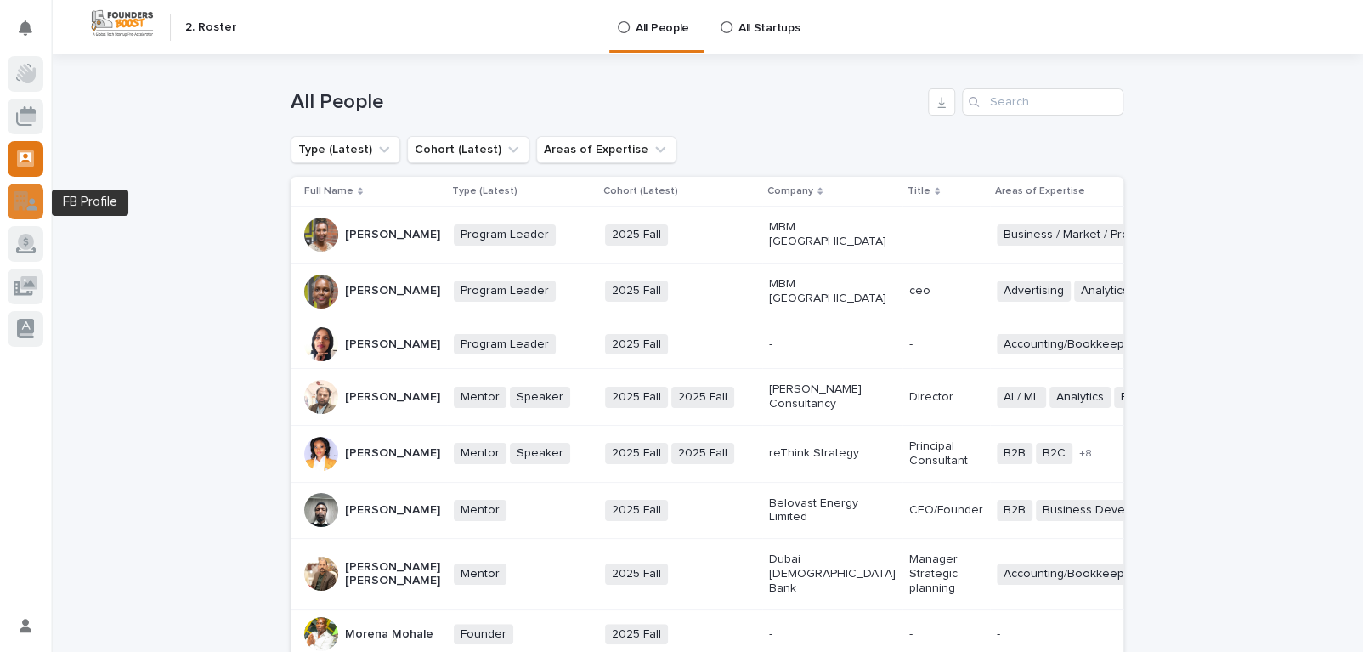
click at [14, 201] on icon at bounding box center [21, 201] width 14 height 20
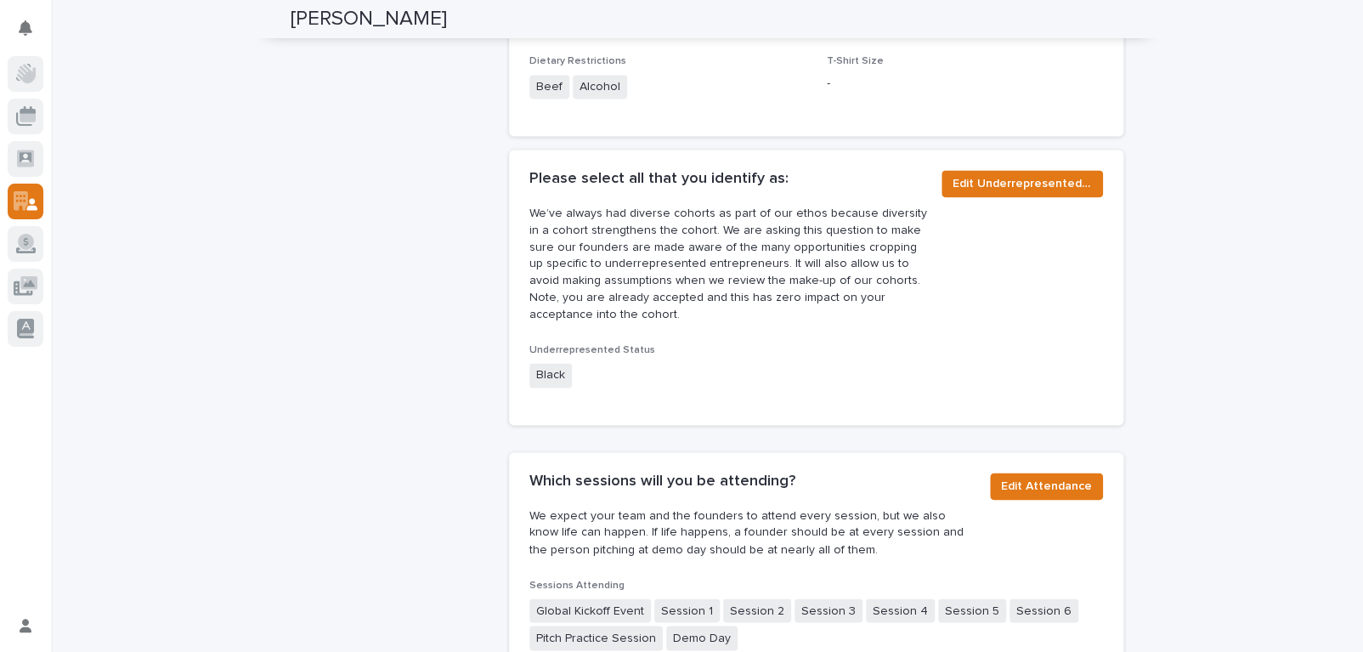
scroll to position [1404, 0]
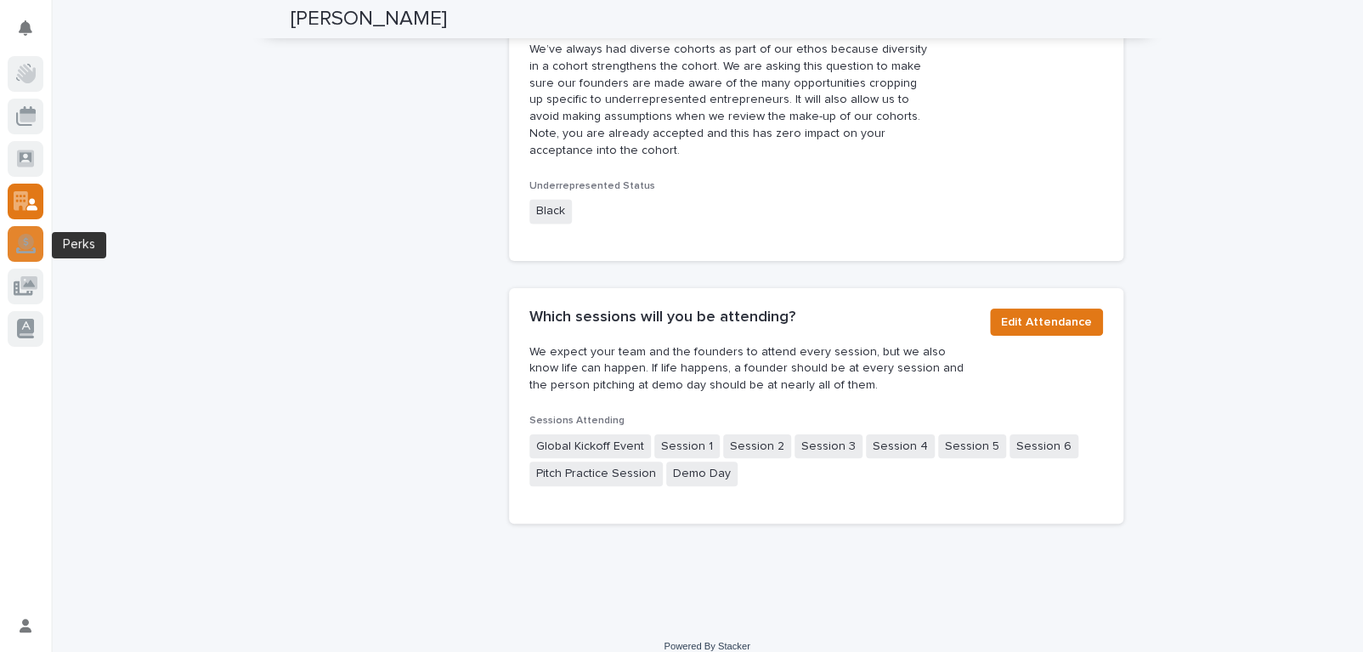
click at [11, 242] on div at bounding box center [26, 244] width 36 height 36
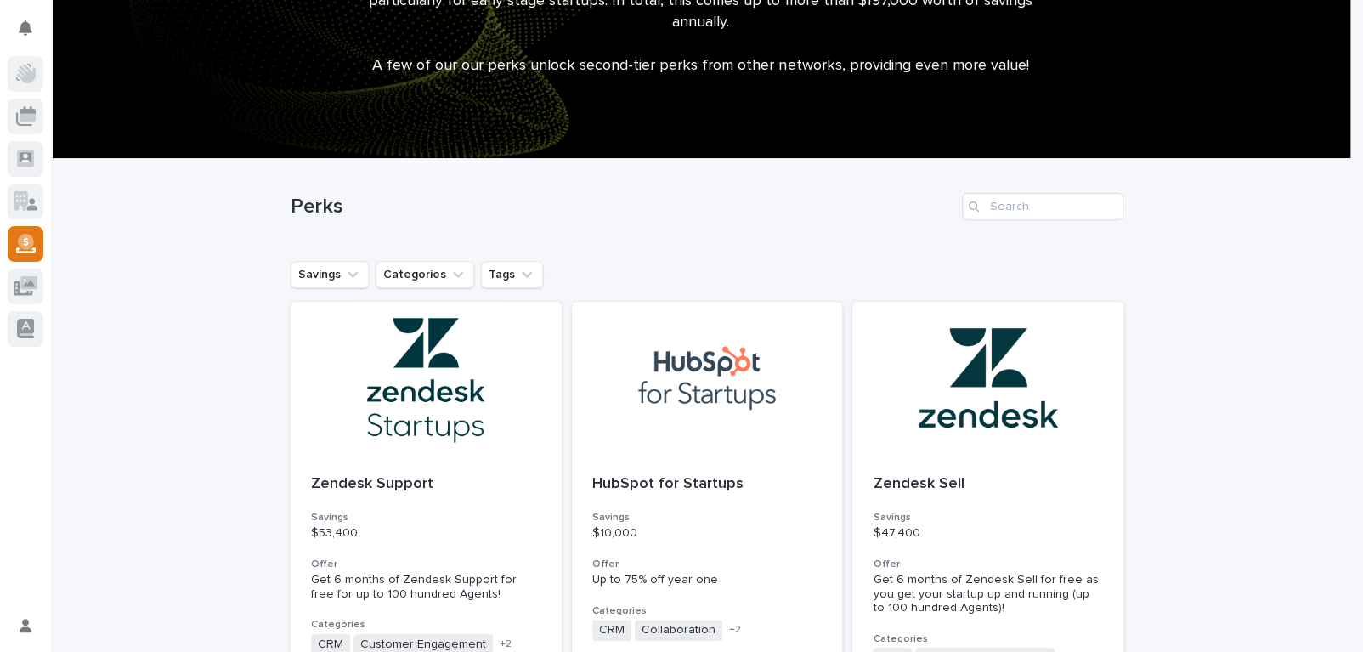
scroll to position [240, 0]
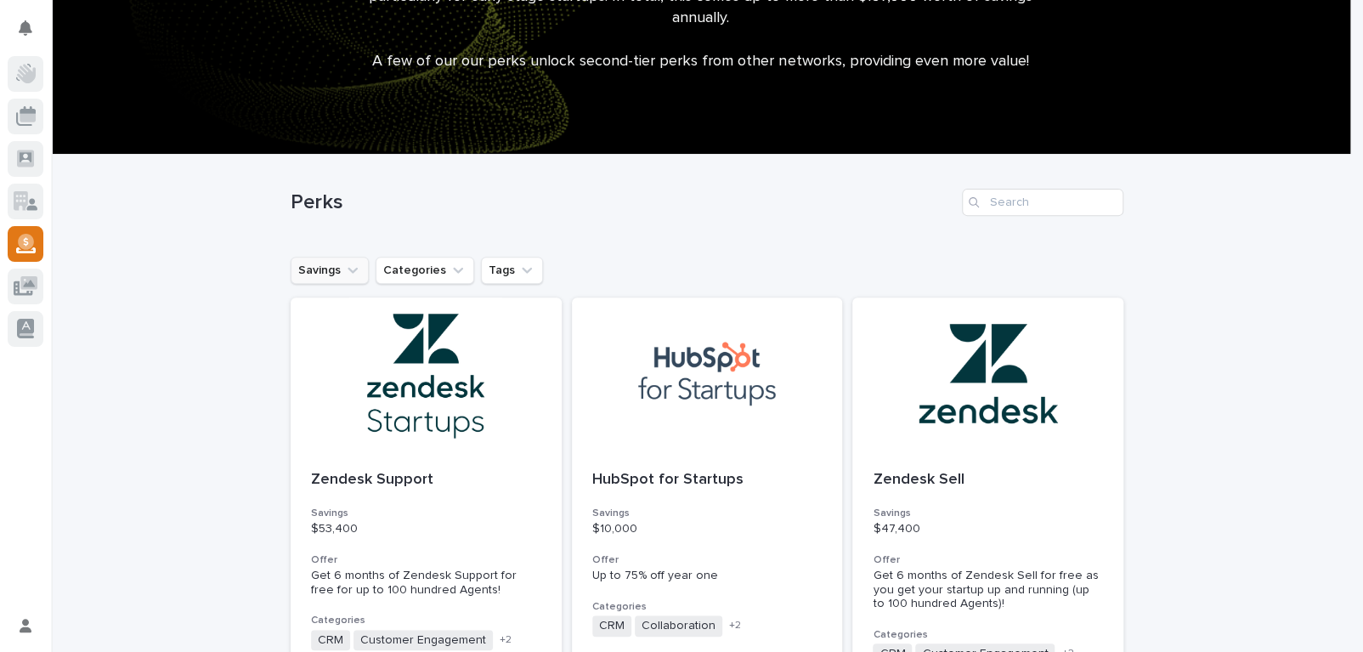
click at [325, 266] on button "Savings" at bounding box center [330, 270] width 78 height 27
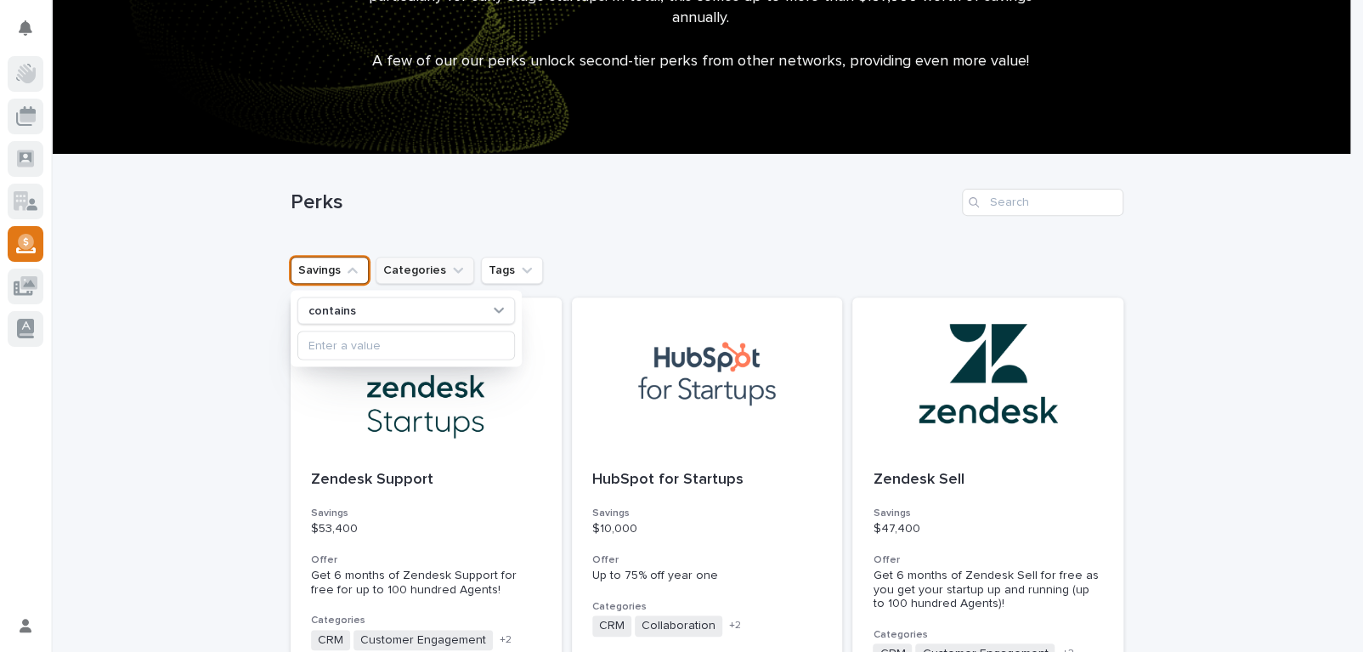
click at [412, 257] on button "Categories" at bounding box center [425, 270] width 99 height 27
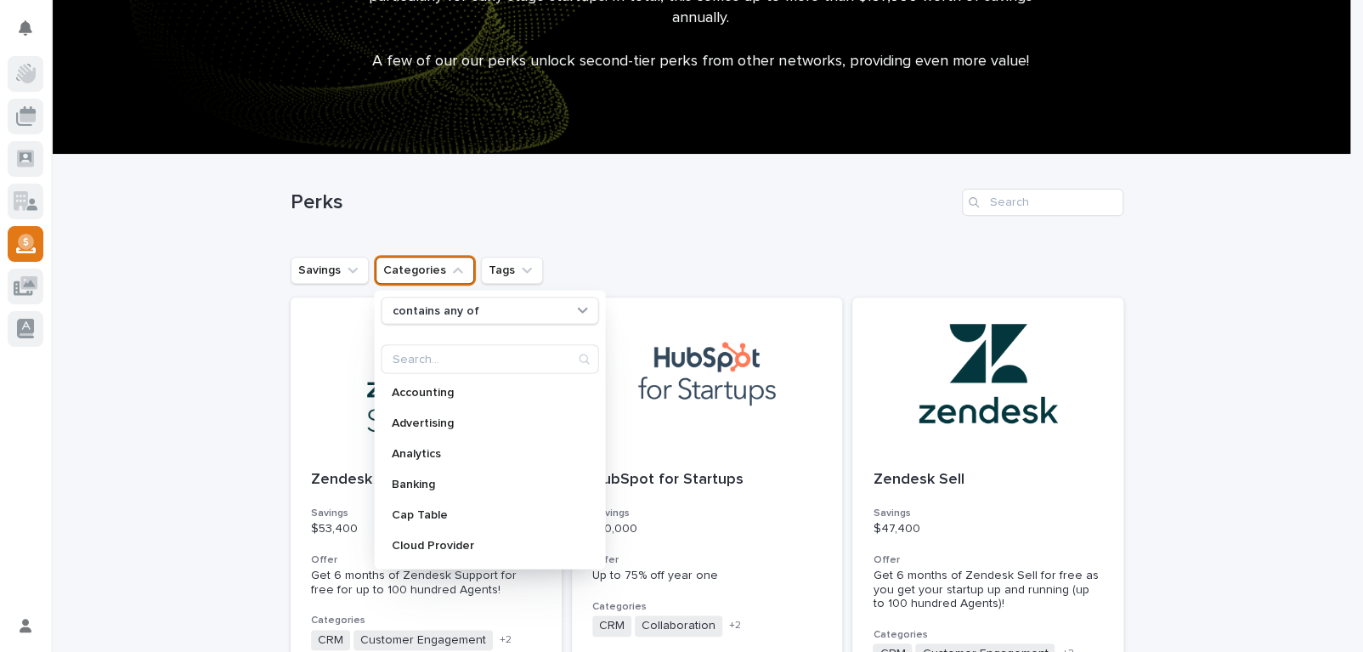
click at [424, 206] on h1 "Perks" at bounding box center [623, 202] width 665 height 25
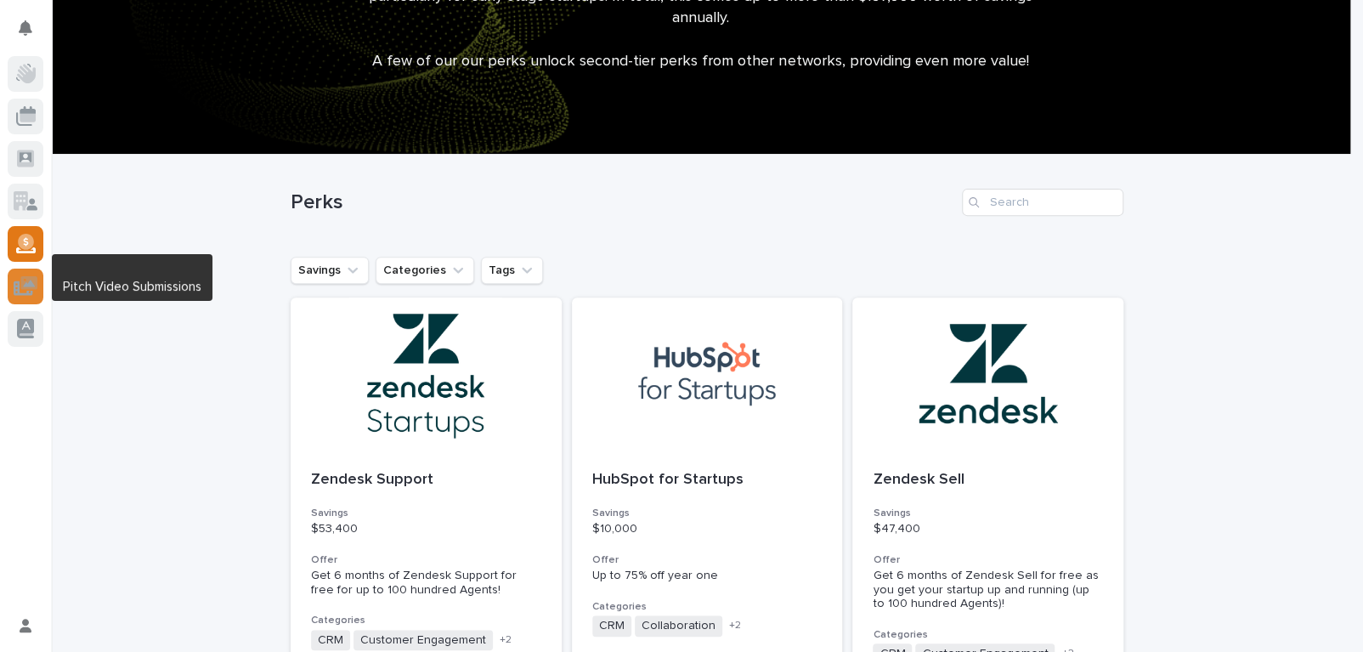
click at [11, 292] on div at bounding box center [26, 287] width 36 height 36
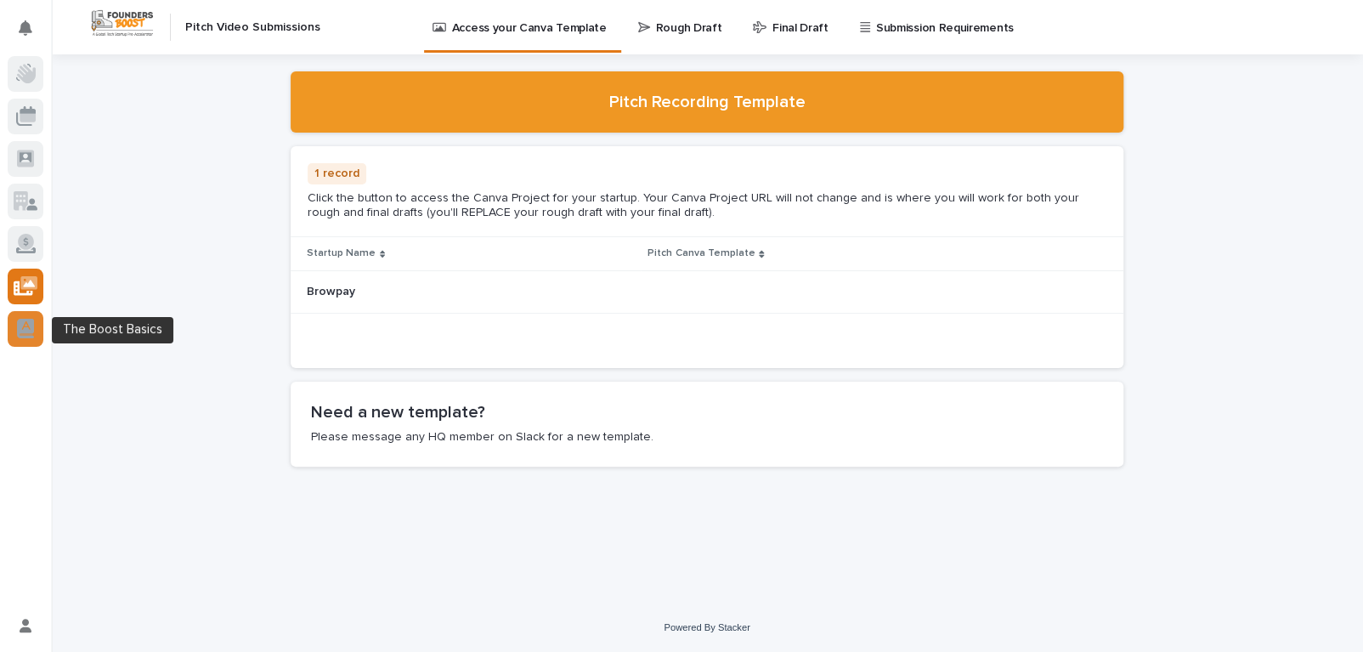
click at [17, 319] on icon at bounding box center [25, 329] width 17 height 20
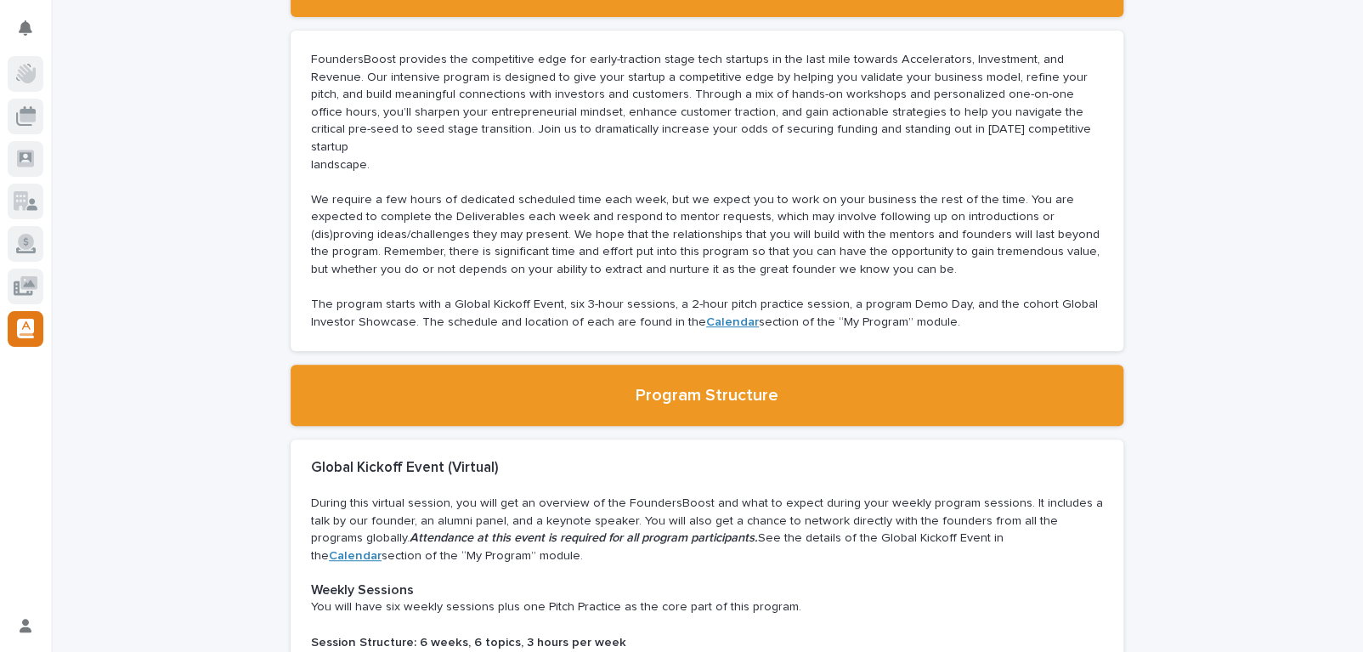
scroll to position [240, 0]
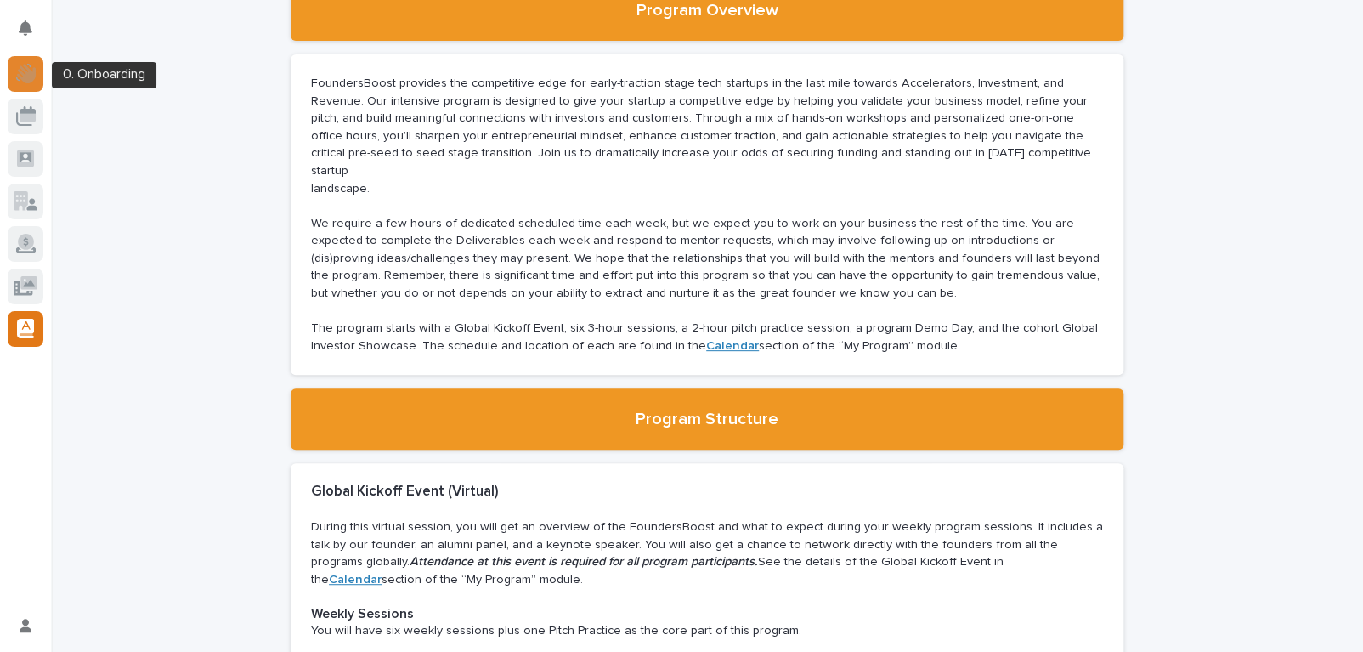
click at [13, 76] on div at bounding box center [26, 74] width 36 height 36
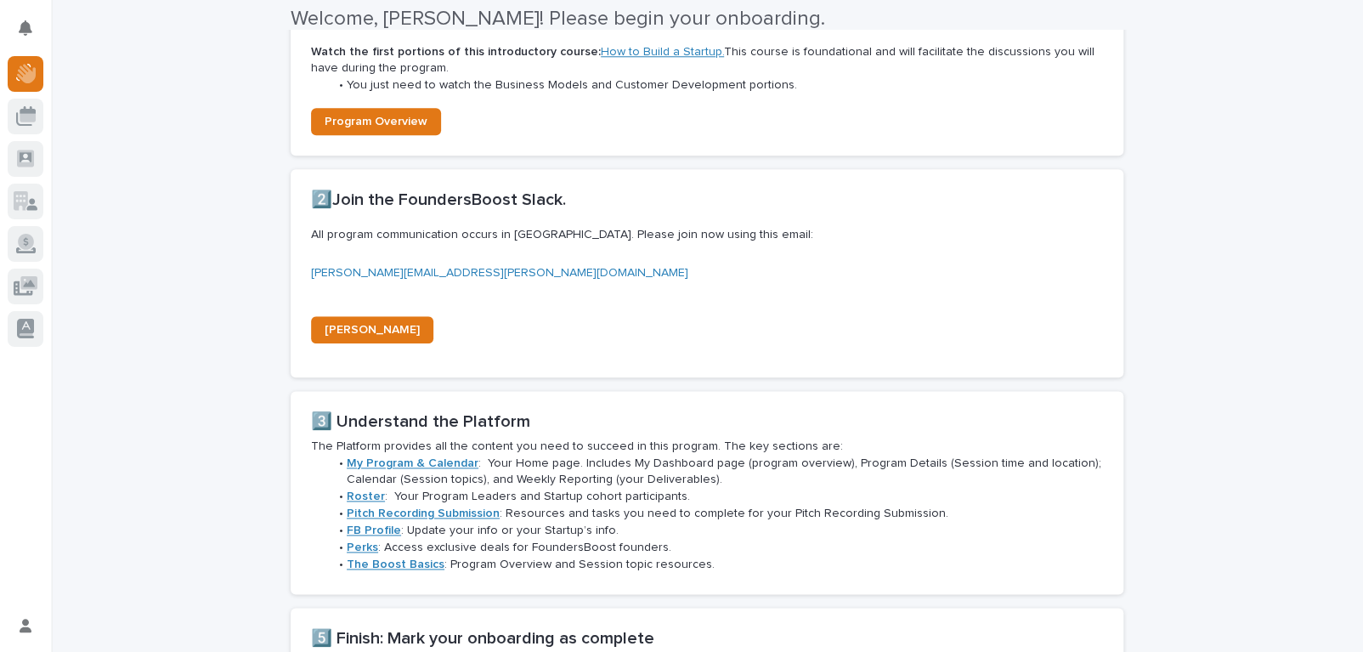
scroll to position [1228, 0]
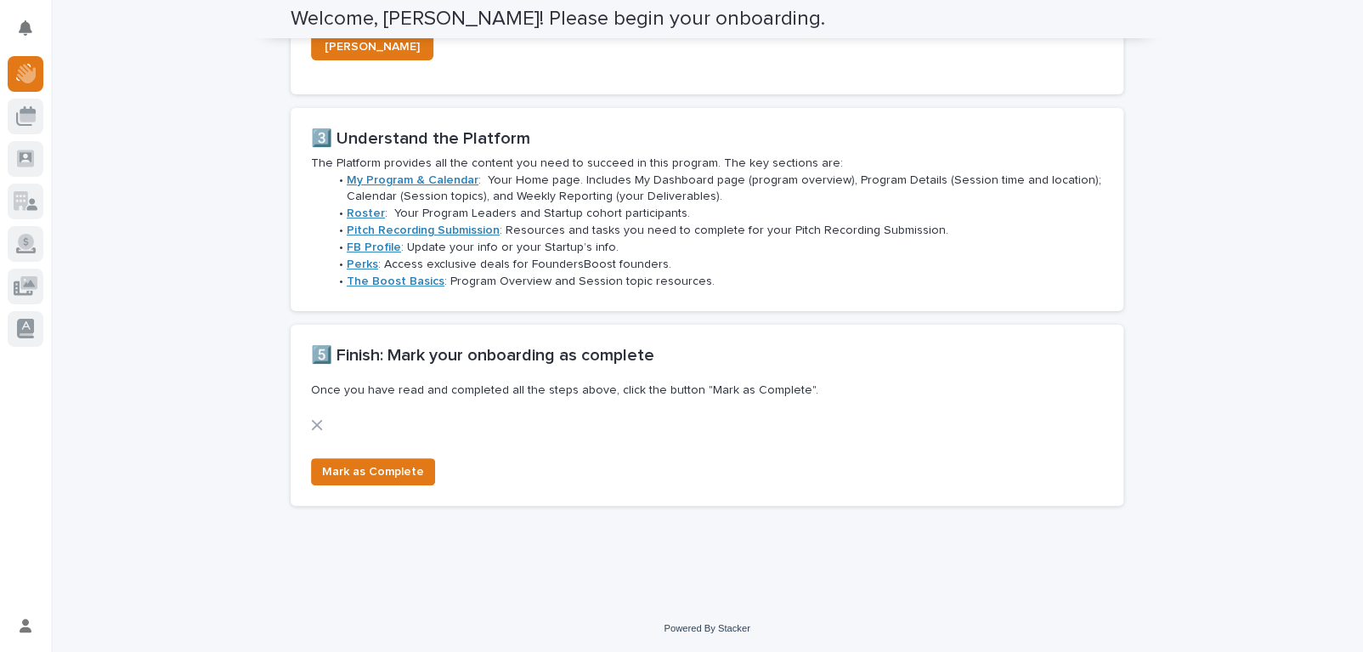
click at [372, 489] on div "Mark as Complete" at bounding box center [369, 475] width 131 height 34
click at [377, 471] on span "Mark as Complete" at bounding box center [373, 471] width 102 height 17
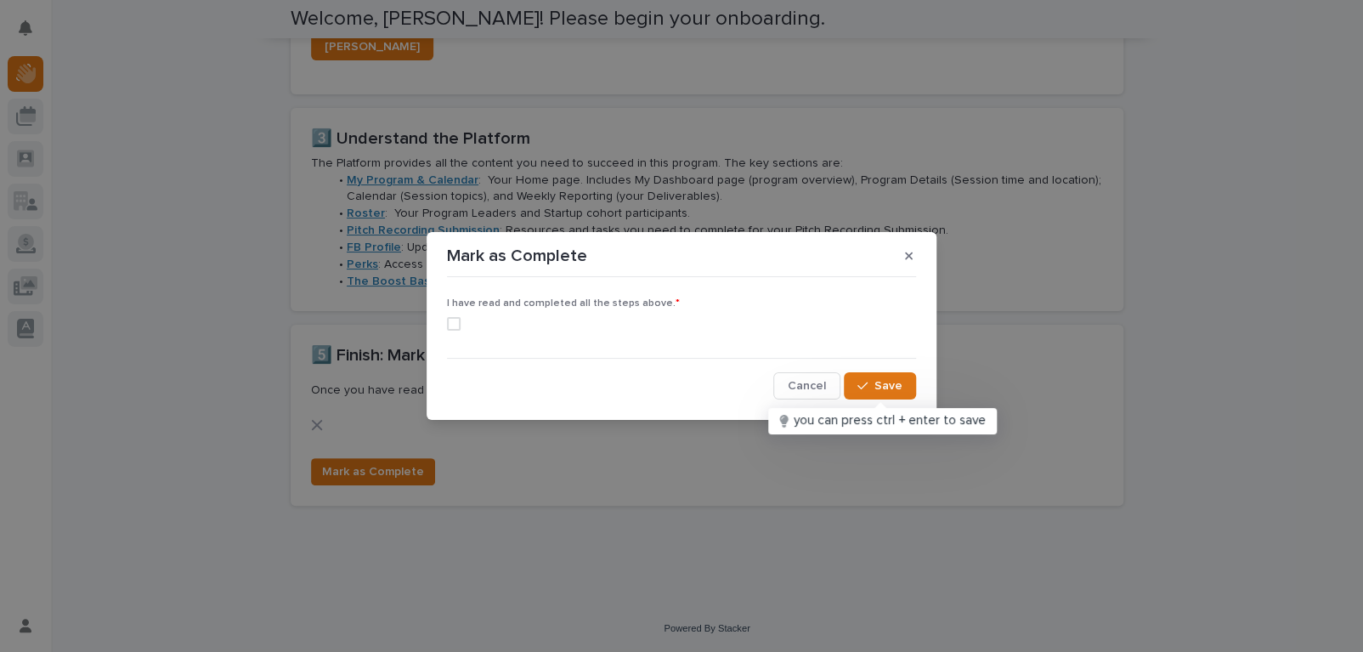
click at [453, 324] on span at bounding box center [454, 324] width 14 height 14
click at [447, 324] on input "checkbox" at bounding box center [446, 323] width 1 height 1
checkbox input "true"
click at [880, 374] on button "Save" at bounding box center [880, 385] width 72 height 27
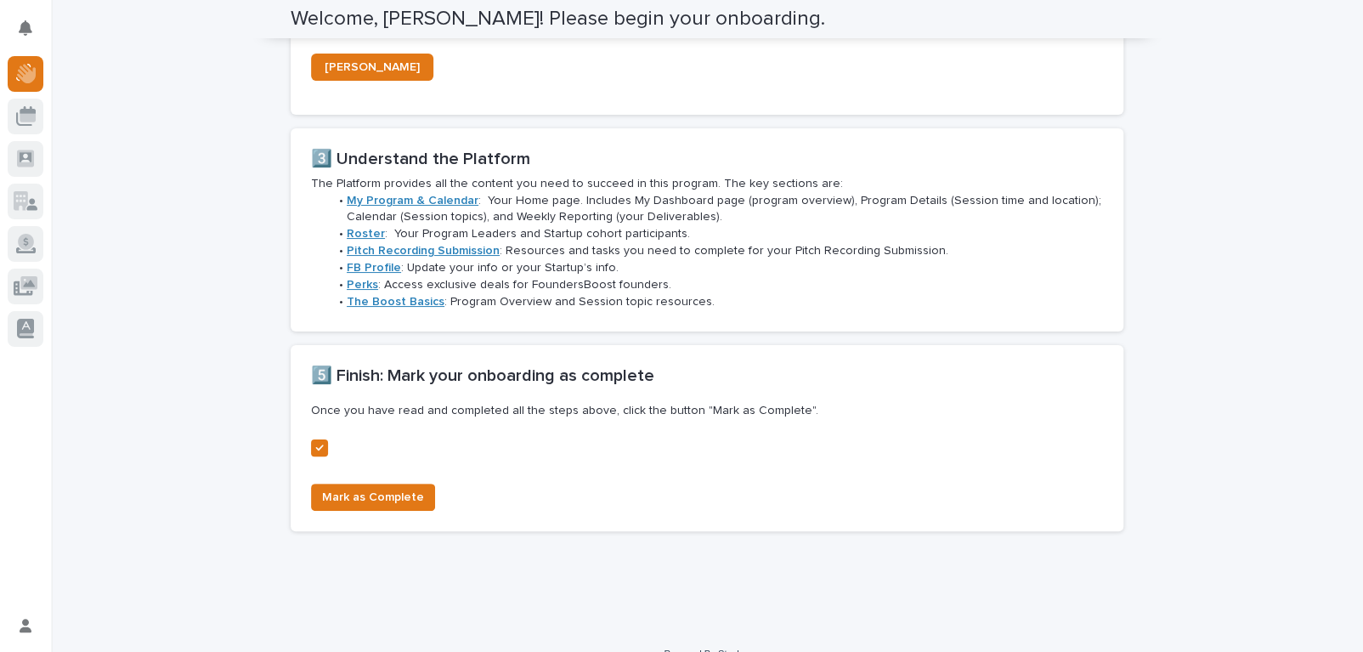
scroll to position [1233, 0]
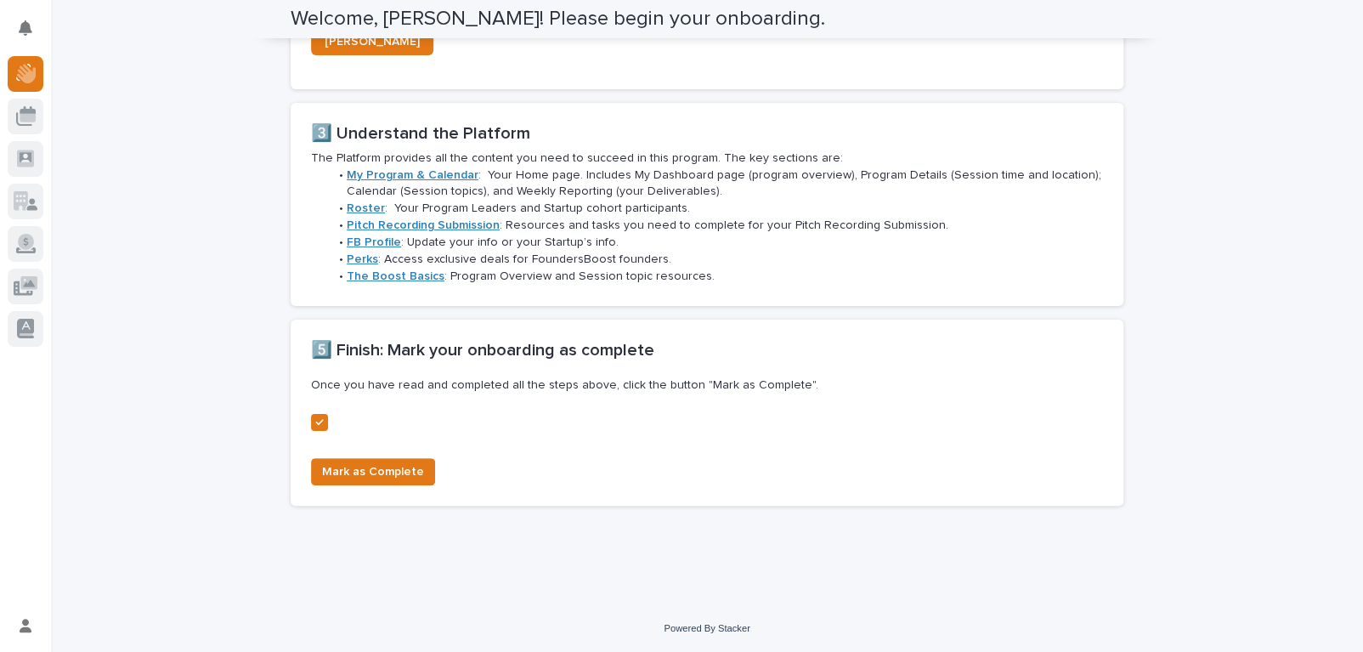
click at [353, 489] on div "Mark as Complete" at bounding box center [369, 475] width 131 height 34
click at [376, 465] on span "Mark as Complete" at bounding box center [373, 471] width 102 height 17
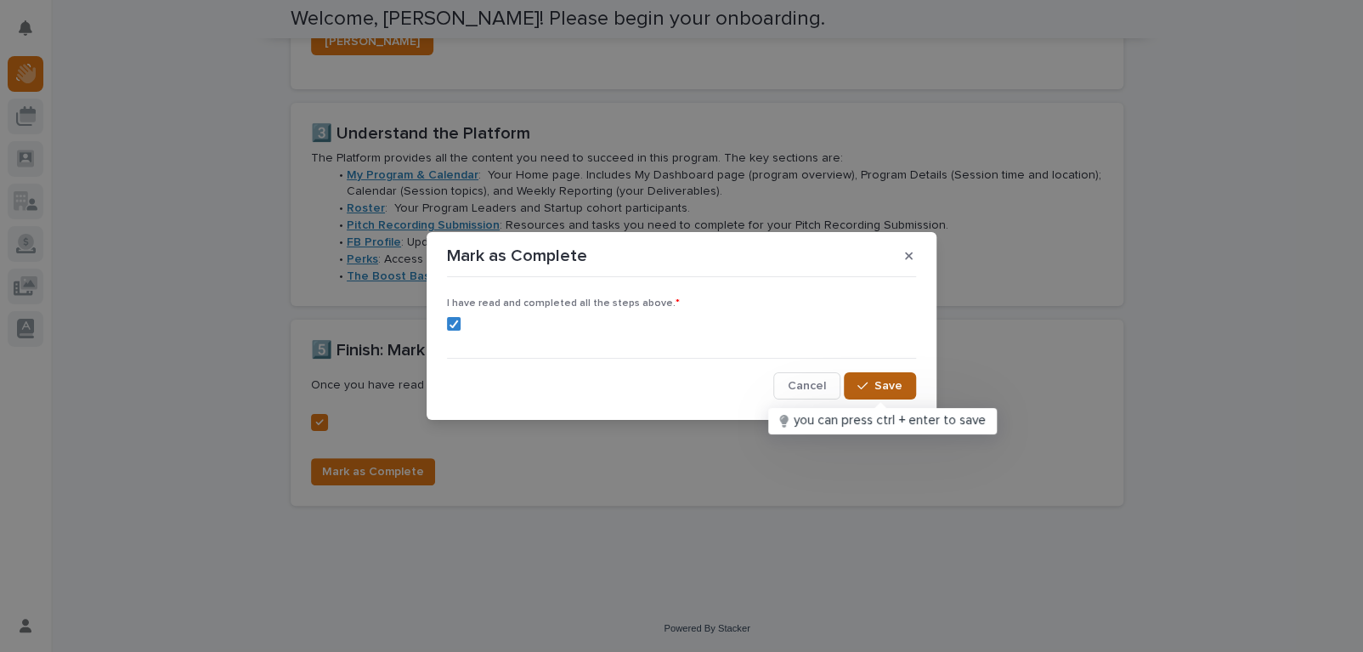
click at [890, 372] on button "Save" at bounding box center [880, 385] width 72 height 27
